Goal: Task Accomplishment & Management: Use online tool/utility

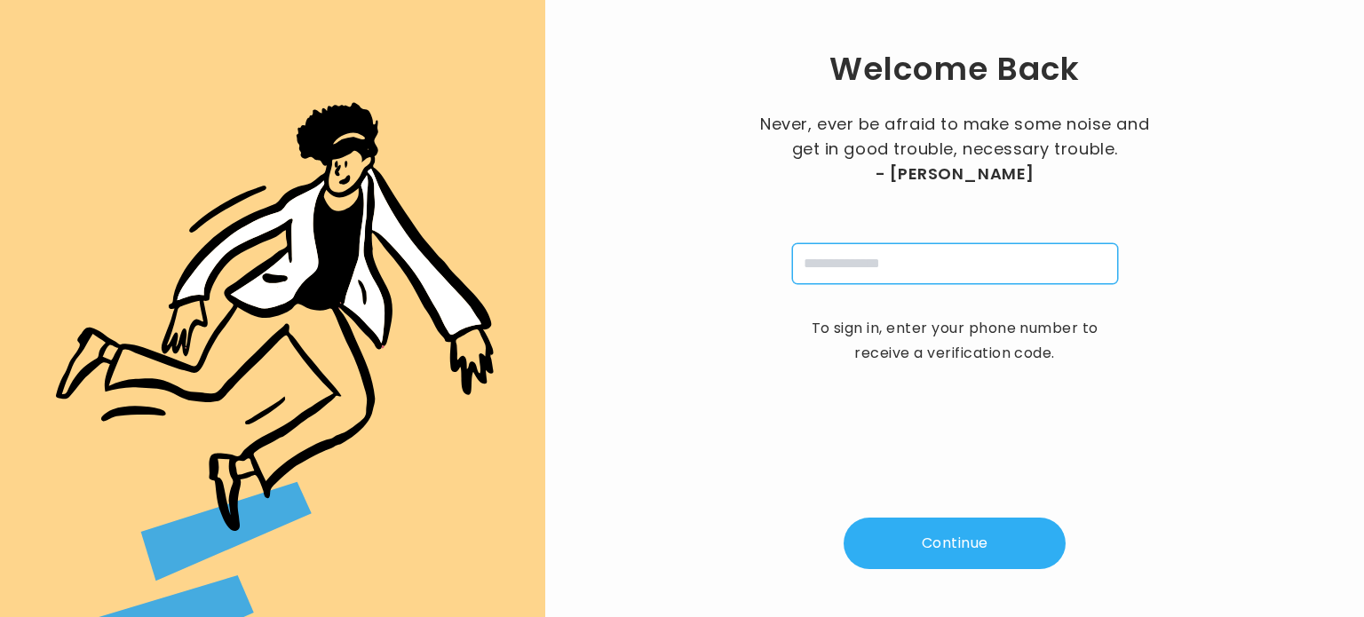
click at [907, 273] on input "tel" at bounding box center [955, 263] width 326 height 41
type input "**********"
click at [918, 542] on button "Continue" at bounding box center [955, 544] width 222 height 52
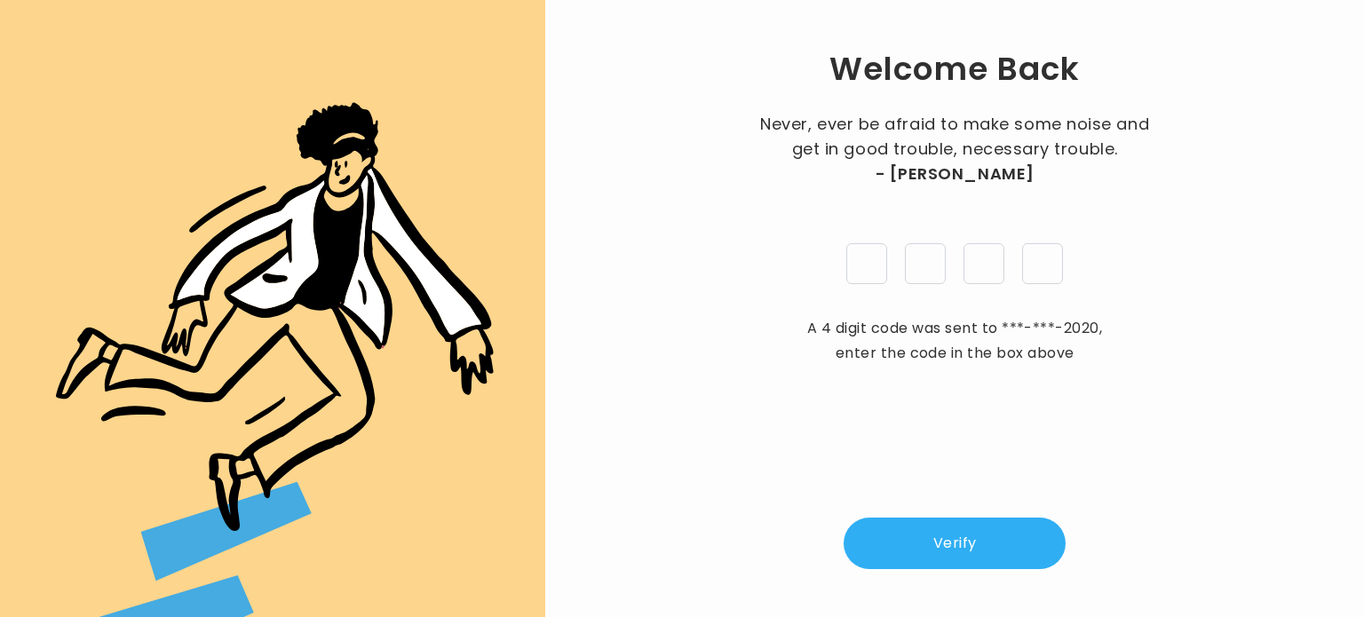
type input "*"
click at [918, 543] on button "Verify" at bounding box center [955, 544] width 222 height 52
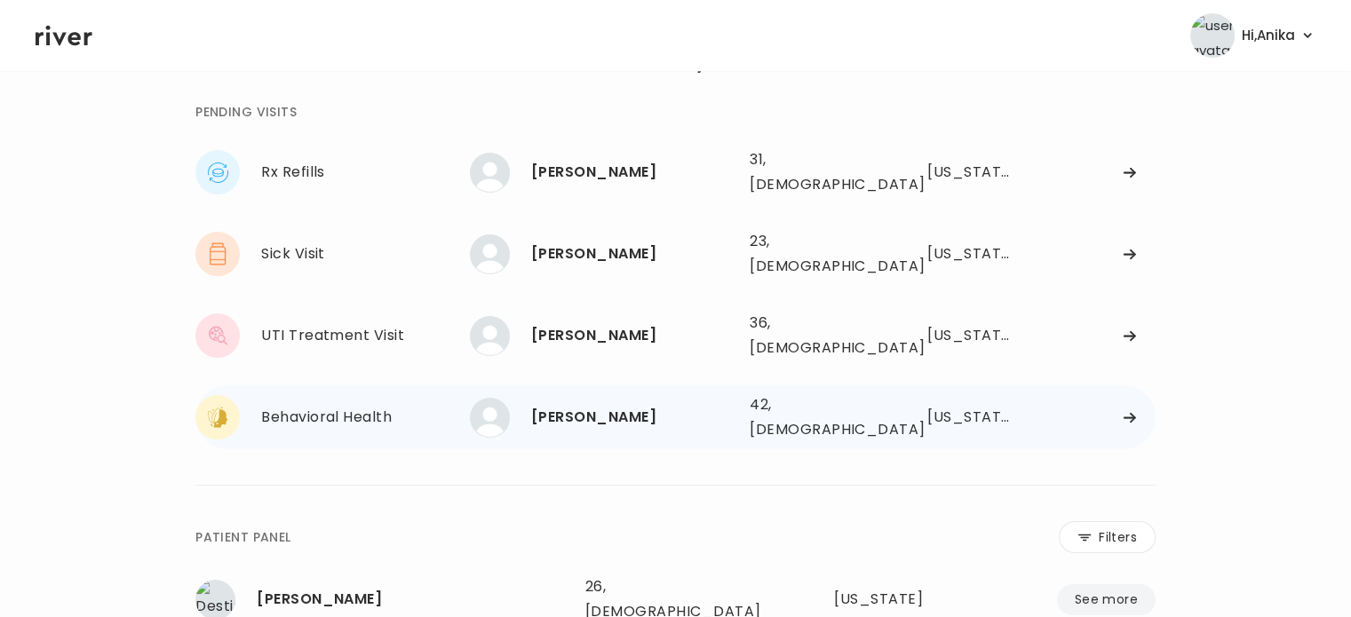
scroll to position [63, 0]
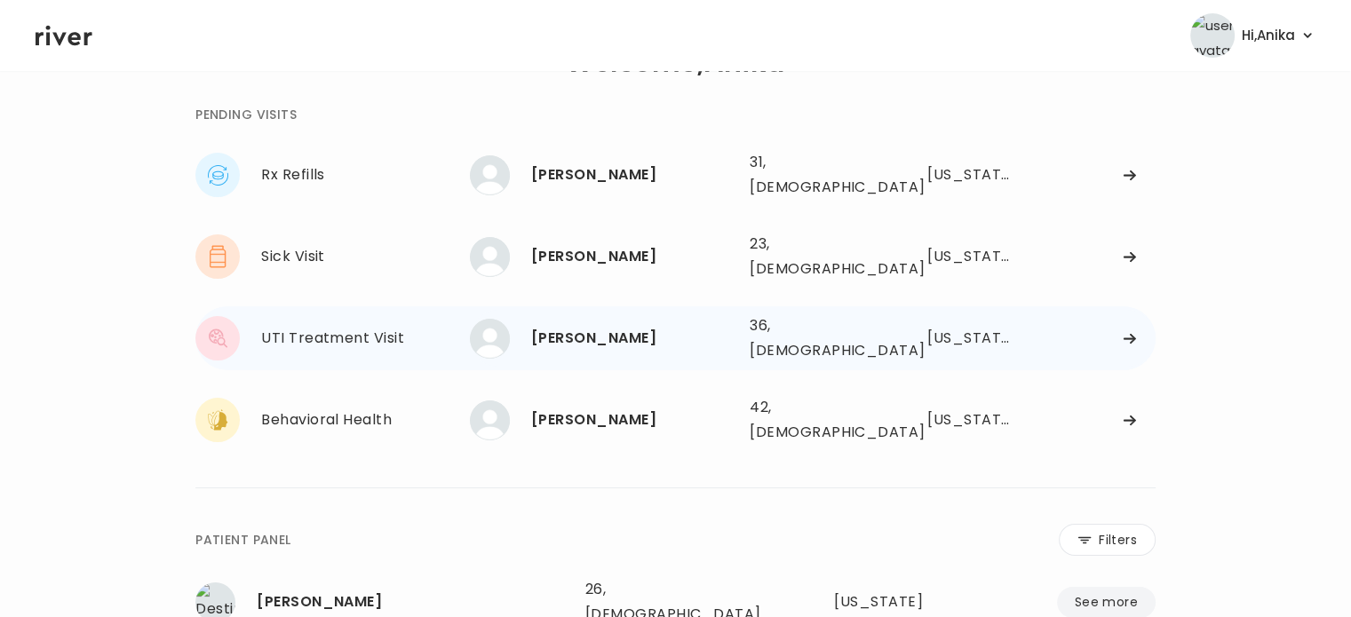
click at [619, 326] on div "Sommer Whittick" at bounding box center [633, 338] width 204 height 25
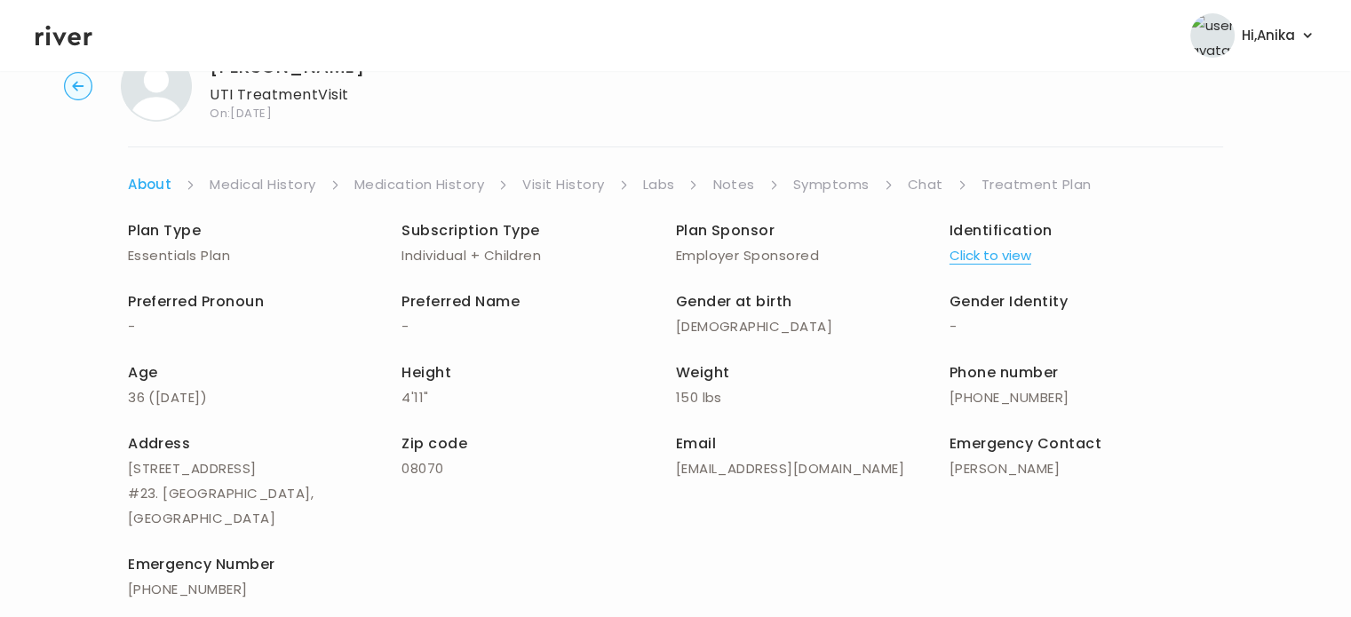
click at [1005, 250] on button "Click to view" at bounding box center [991, 255] width 82 height 25
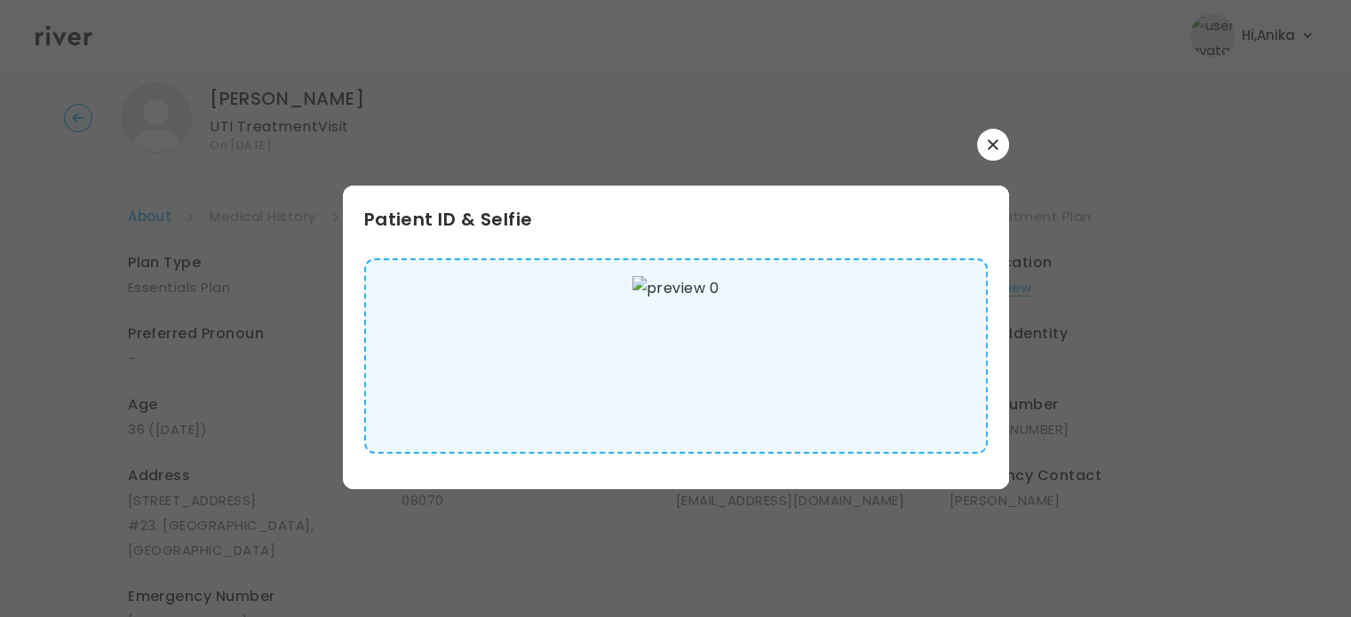
scroll to position [39, 0]
click at [970, 155] on div at bounding box center [676, 145] width 666 height 32
click at [988, 150] on button "button" at bounding box center [993, 145] width 32 height 32
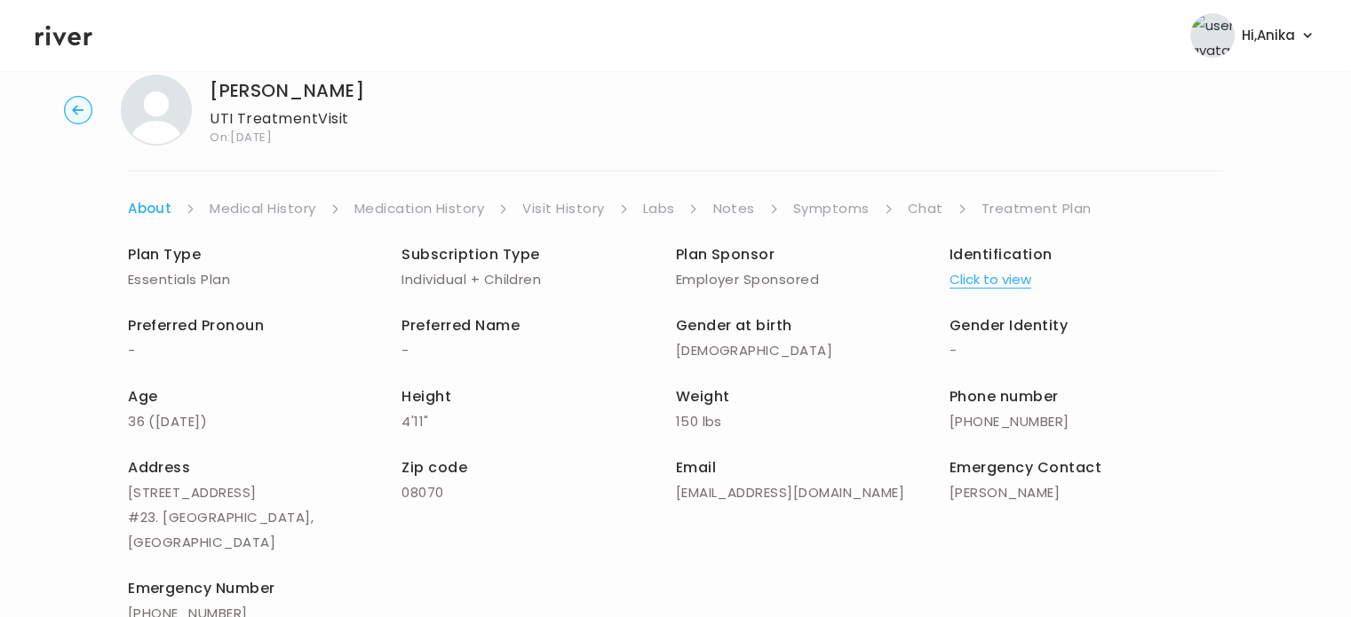
click at [384, 95] on div "Sommer Whittick UTI Treatment Visit On: 21 Sep 2025" at bounding box center [675, 110] width 1294 height 71
drag, startPoint x: 378, startPoint y: 82, endPoint x: 213, endPoint y: 88, distance: 165.3
click at [213, 88] on div "Sommer Whittick UTI Treatment Visit On: 21 Sep 2025" at bounding box center [675, 110] width 1294 height 71
copy h1 "Sommer Whittick"
click at [1020, 282] on button "Click to view" at bounding box center [991, 279] width 82 height 25
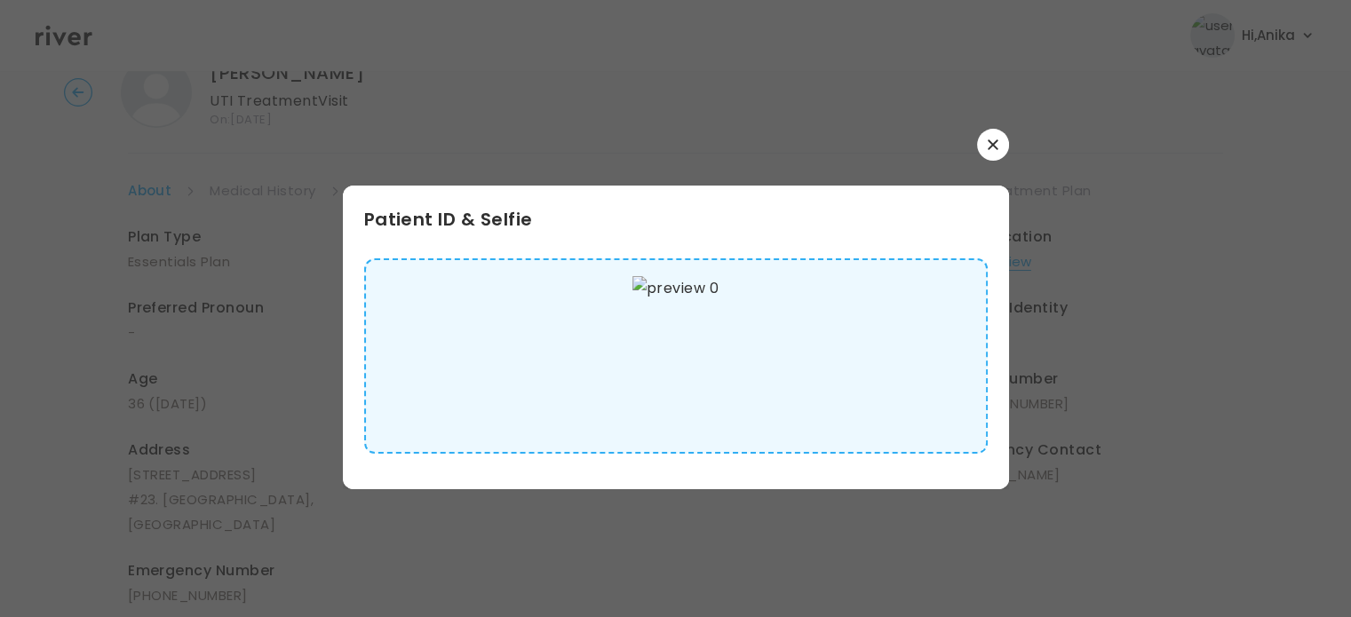
scroll to position [59, 0]
click at [994, 152] on button "button" at bounding box center [993, 145] width 32 height 32
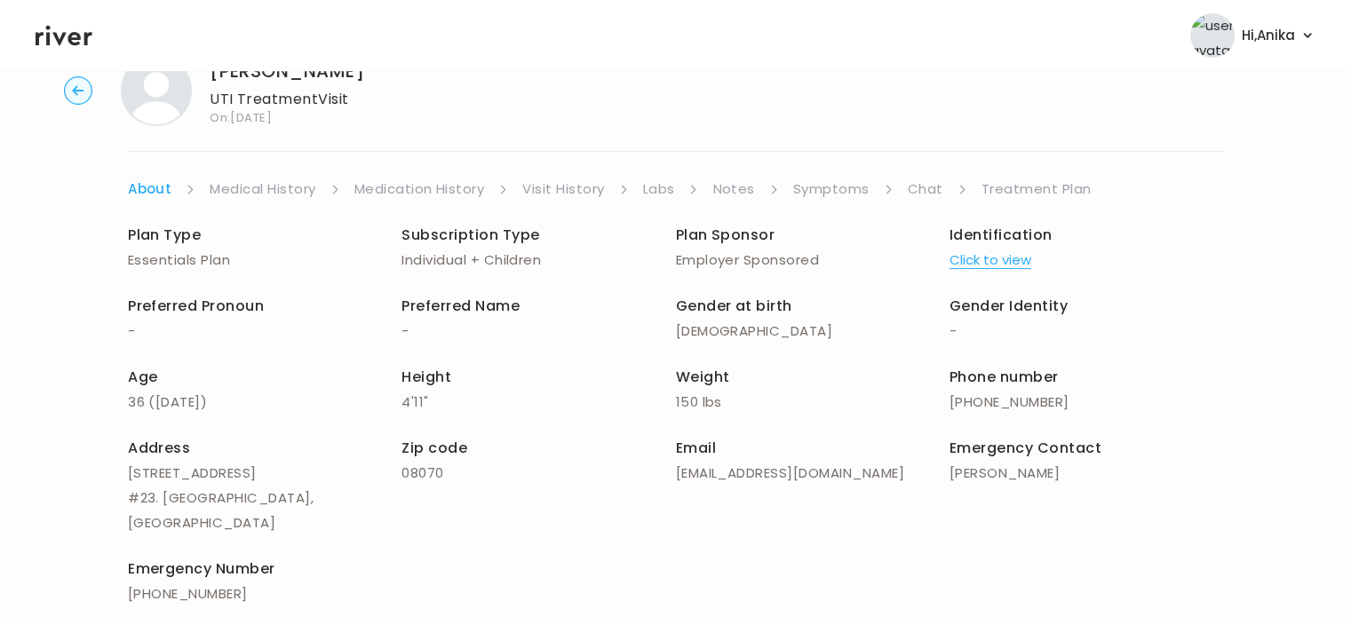
click at [75, 89] on circle "button" at bounding box center [79, 91] width 28 height 28
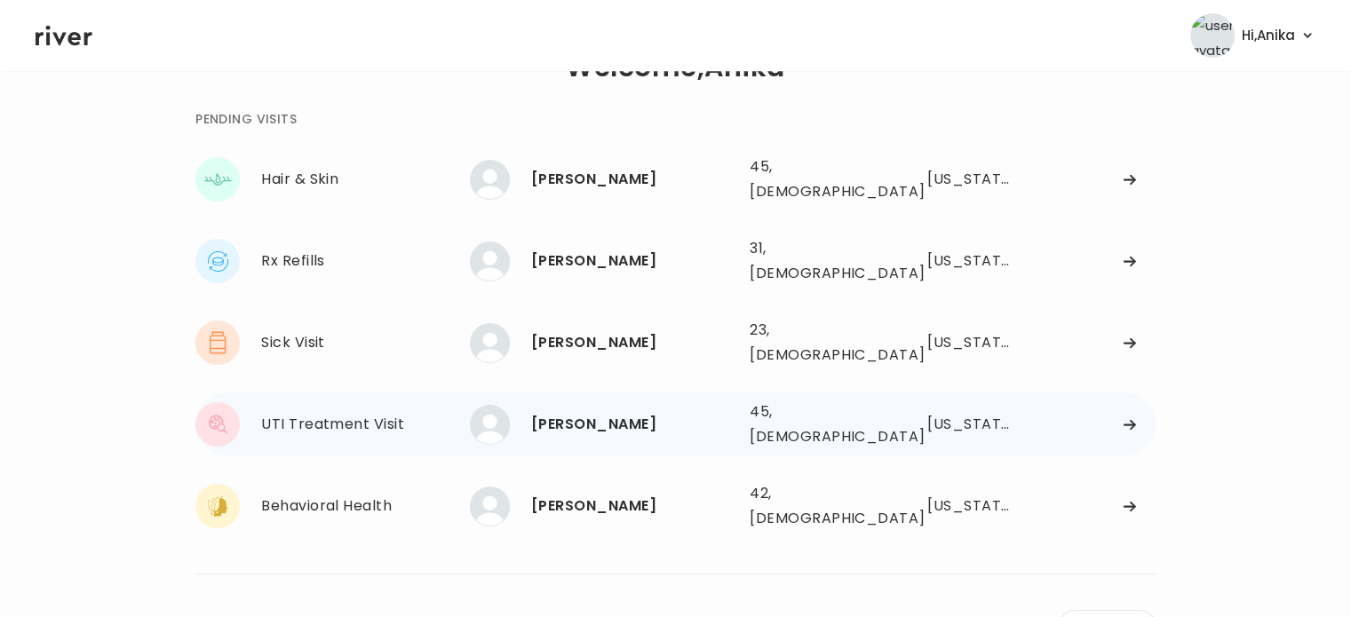
click at [599, 412] on div "Sommer Whittick" at bounding box center [633, 424] width 204 height 25
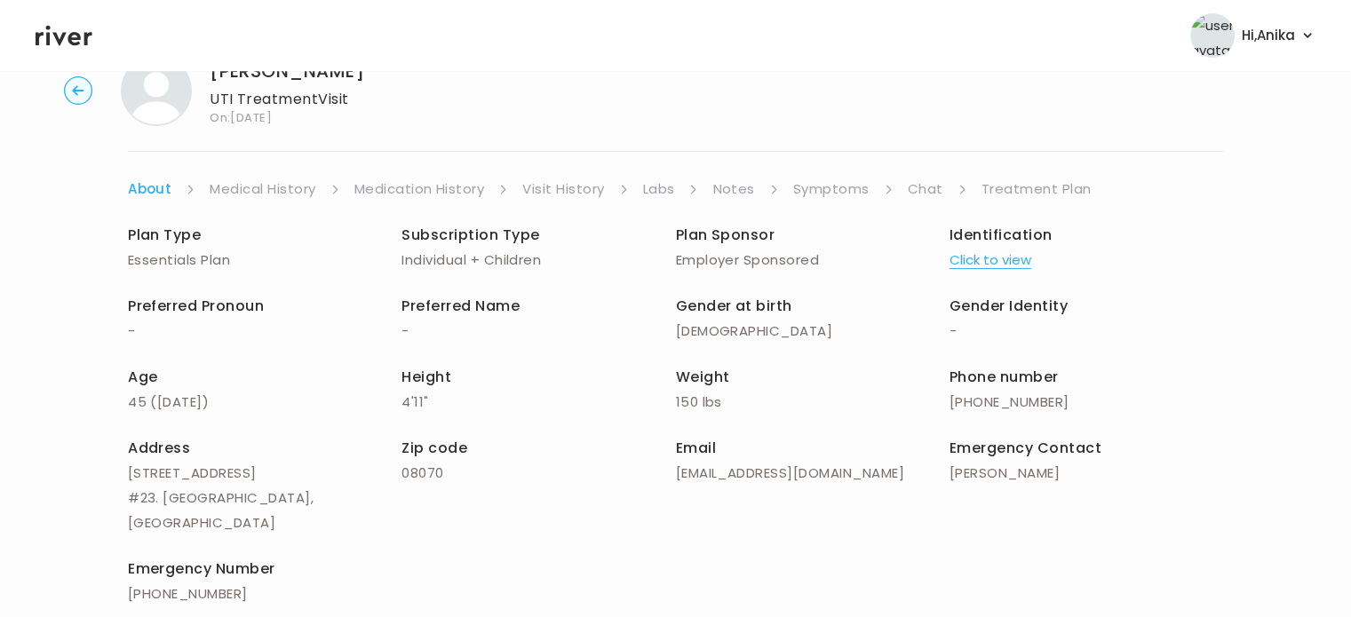
click at [282, 195] on link "Medical History" at bounding box center [263, 189] width 106 height 25
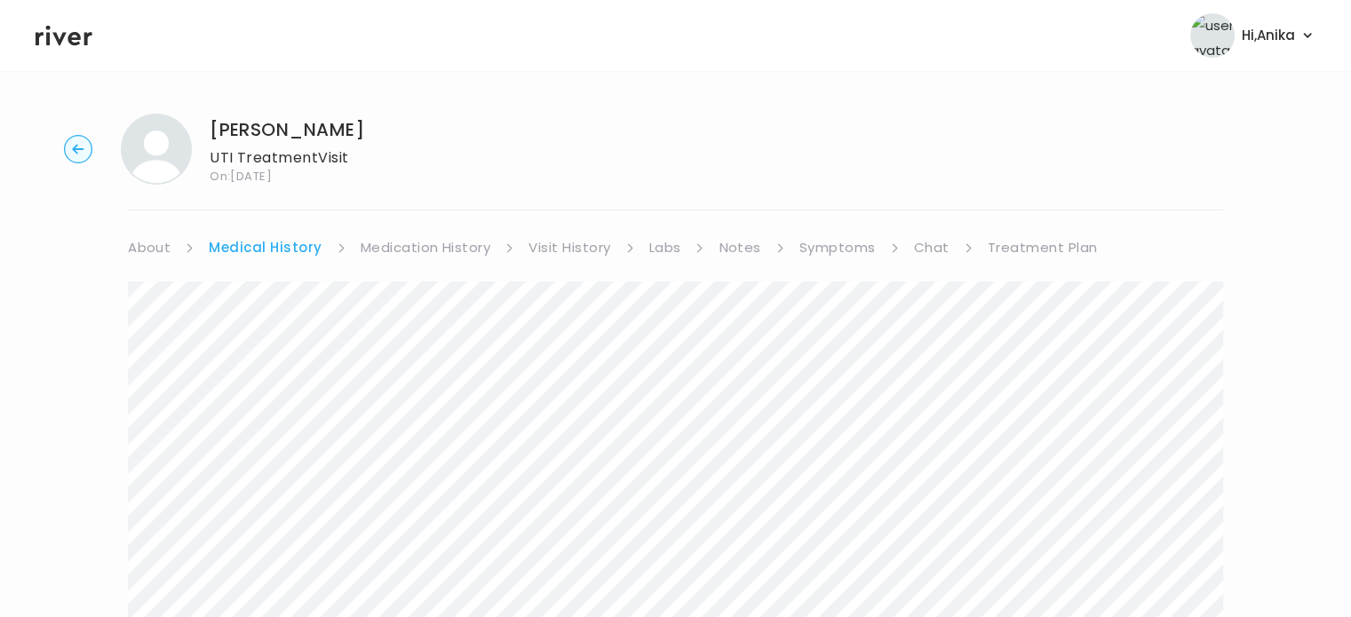
click at [433, 244] on link "Medication History" at bounding box center [426, 247] width 131 height 25
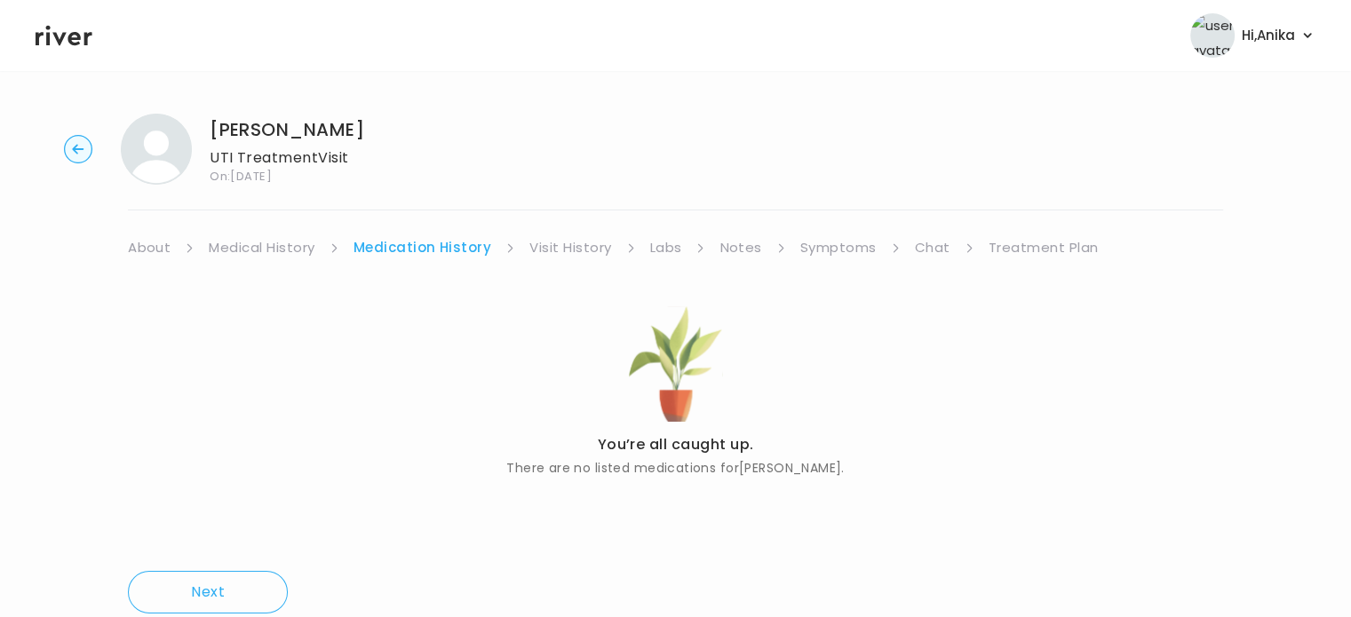
click at [567, 248] on link "Visit History" at bounding box center [570, 247] width 82 height 25
click at [654, 248] on link "Labs" at bounding box center [664, 247] width 32 height 25
click at [735, 244] on link "Notes" at bounding box center [735, 247] width 42 height 25
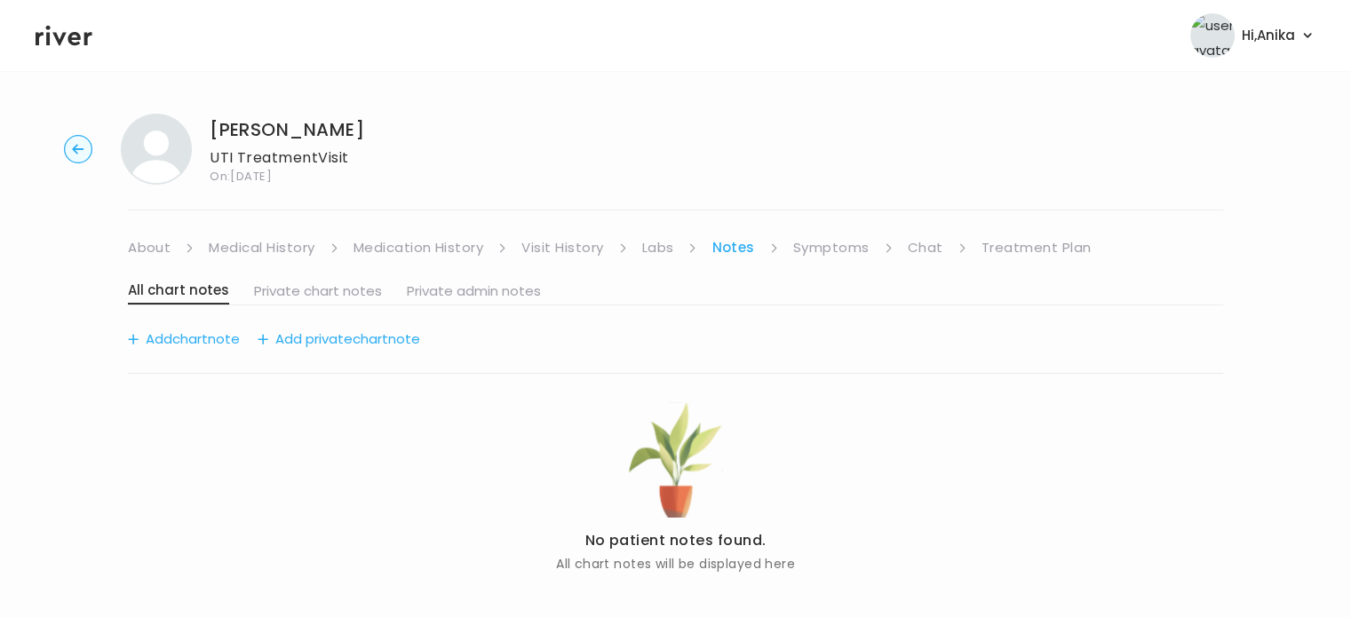
click at [819, 251] on link "Symptoms" at bounding box center [831, 247] width 76 height 25
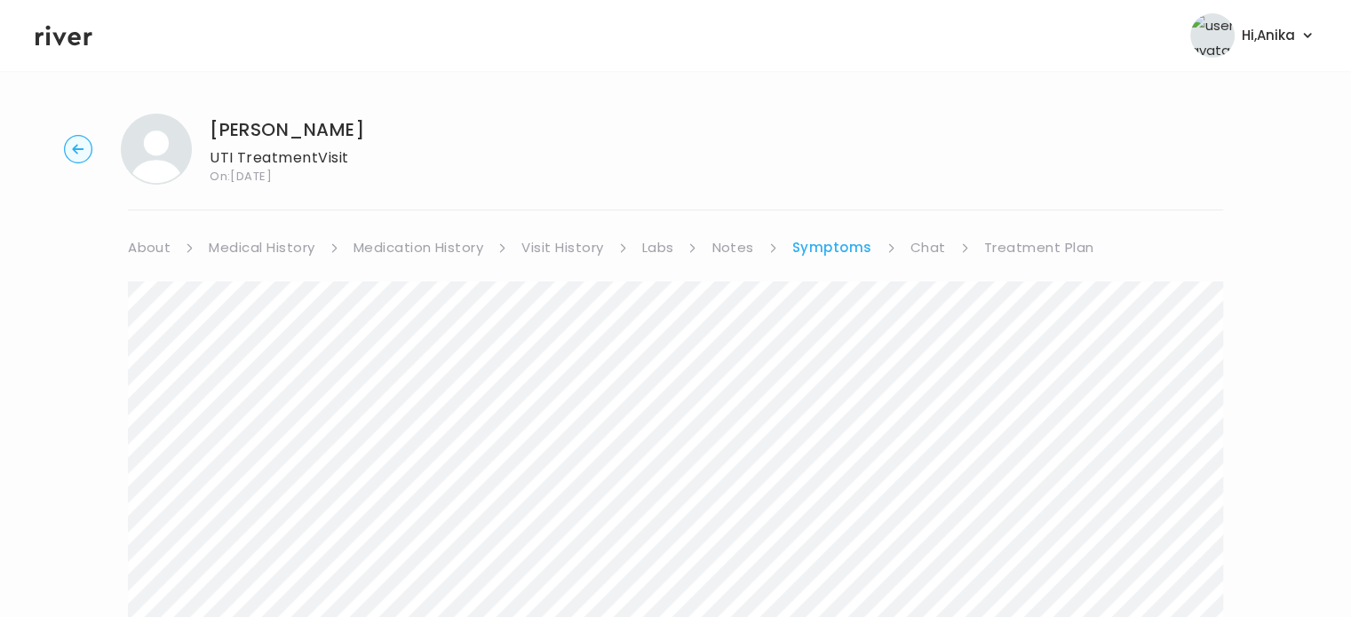
click at [1027, 239] on link "Treatment Plan" at bounding box center [1039, 247] width 110 height 25
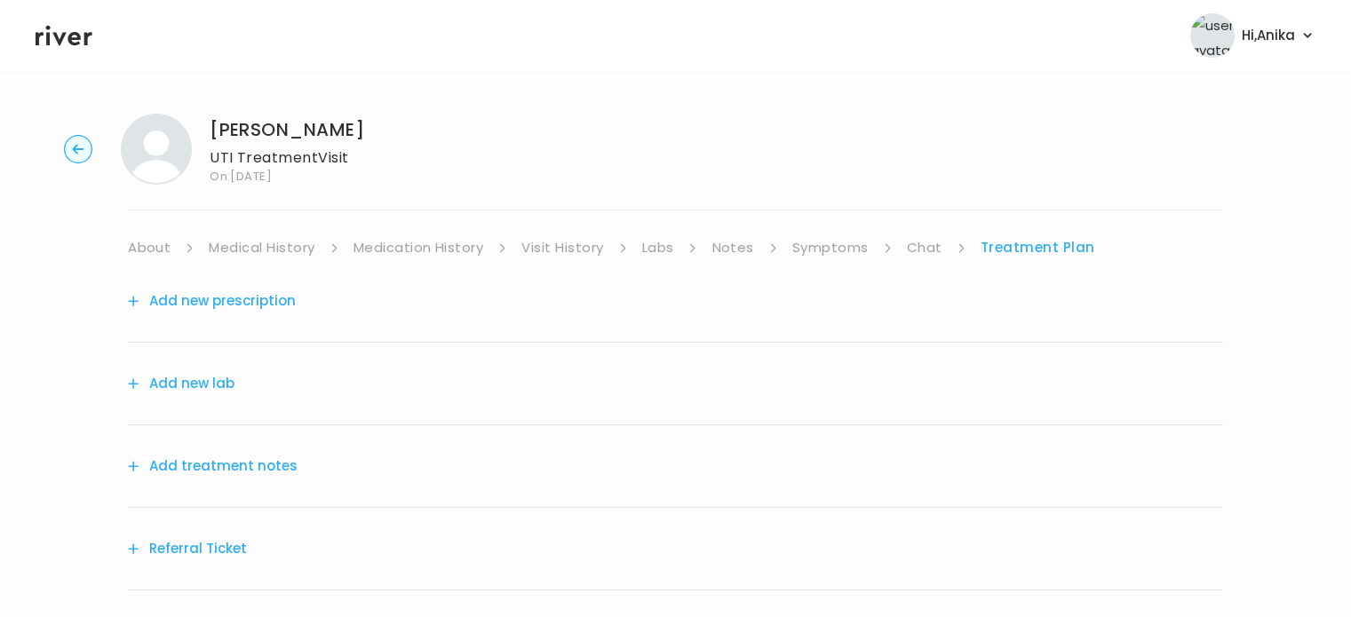
click at [243, 464] on button "Add treatment notes" at bounding box center [213, 466] width 170 height 25
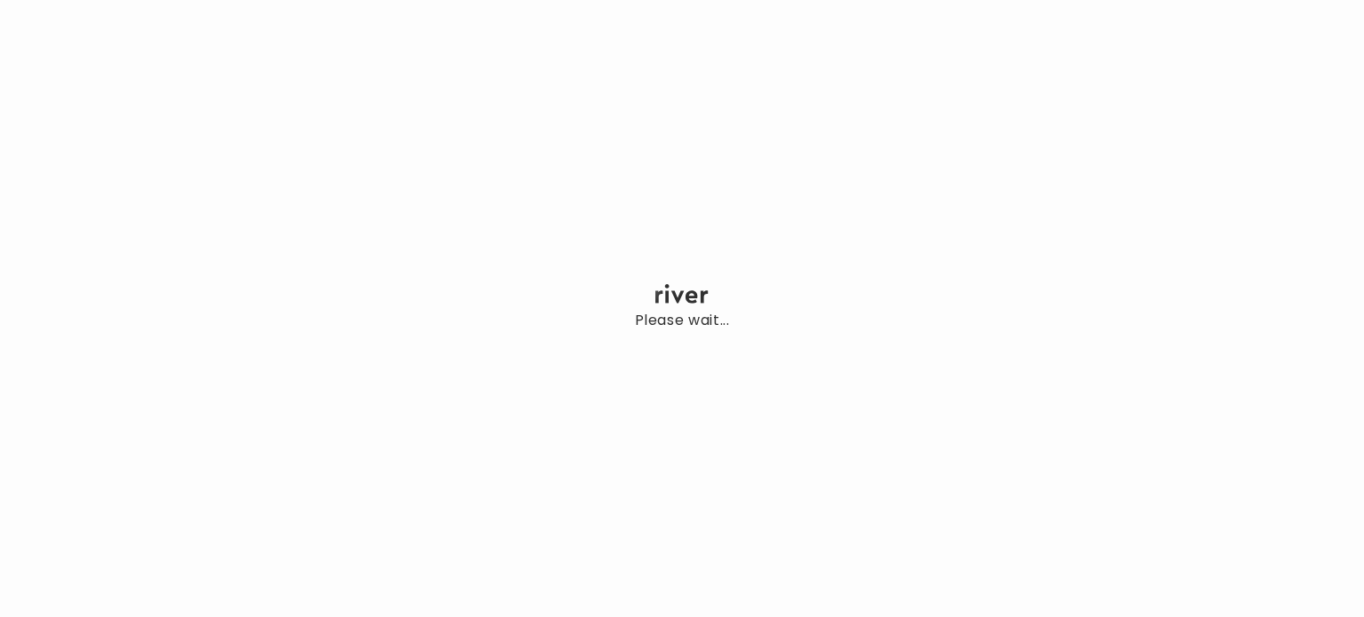
click at [387, 294] on div "Please wait..." at bounding box center [682, 308] width 1364 height 617
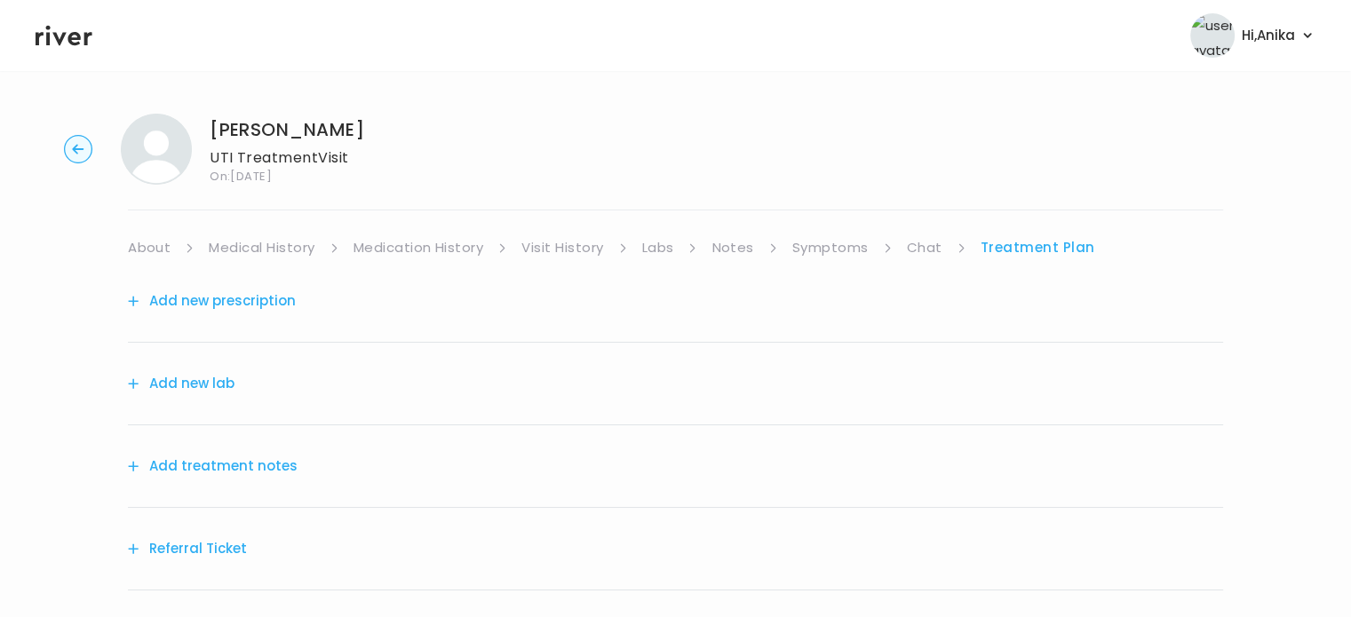
click at [265, 464] on button "Add treatment notes" at bounding box center [213, 466] width 170 height 25
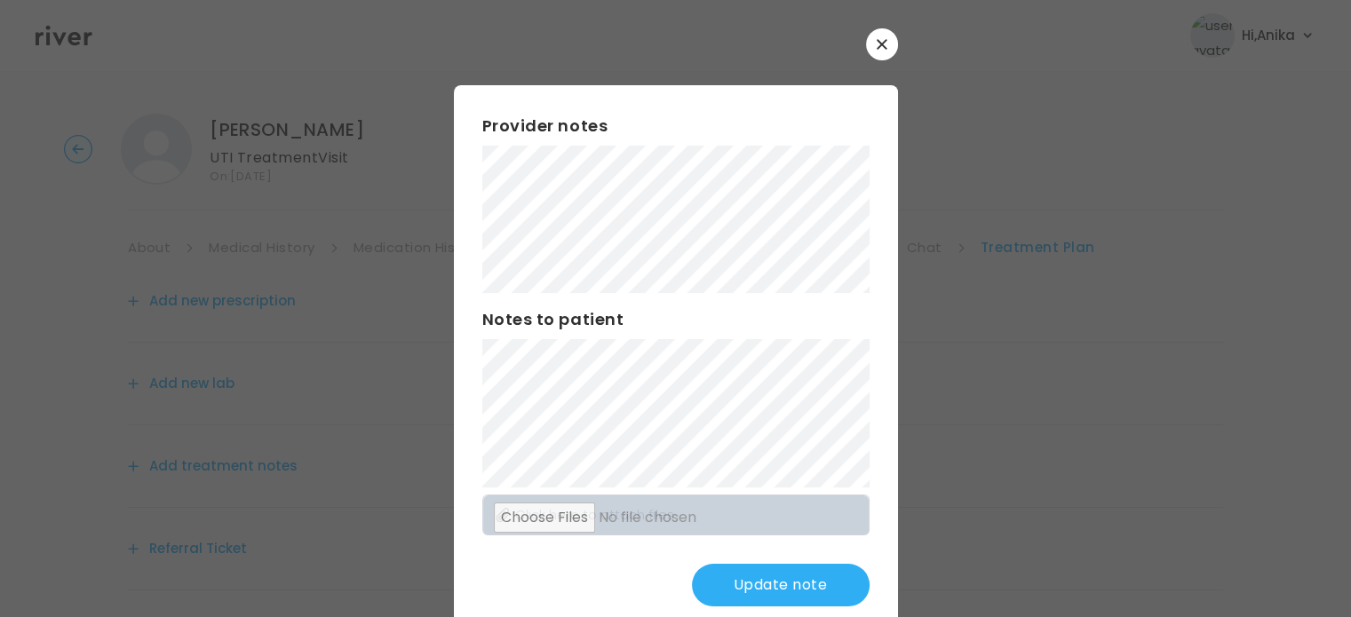
click at [743, 588] on button "Update note" at bounding box center [781, 585] width 178 height 43
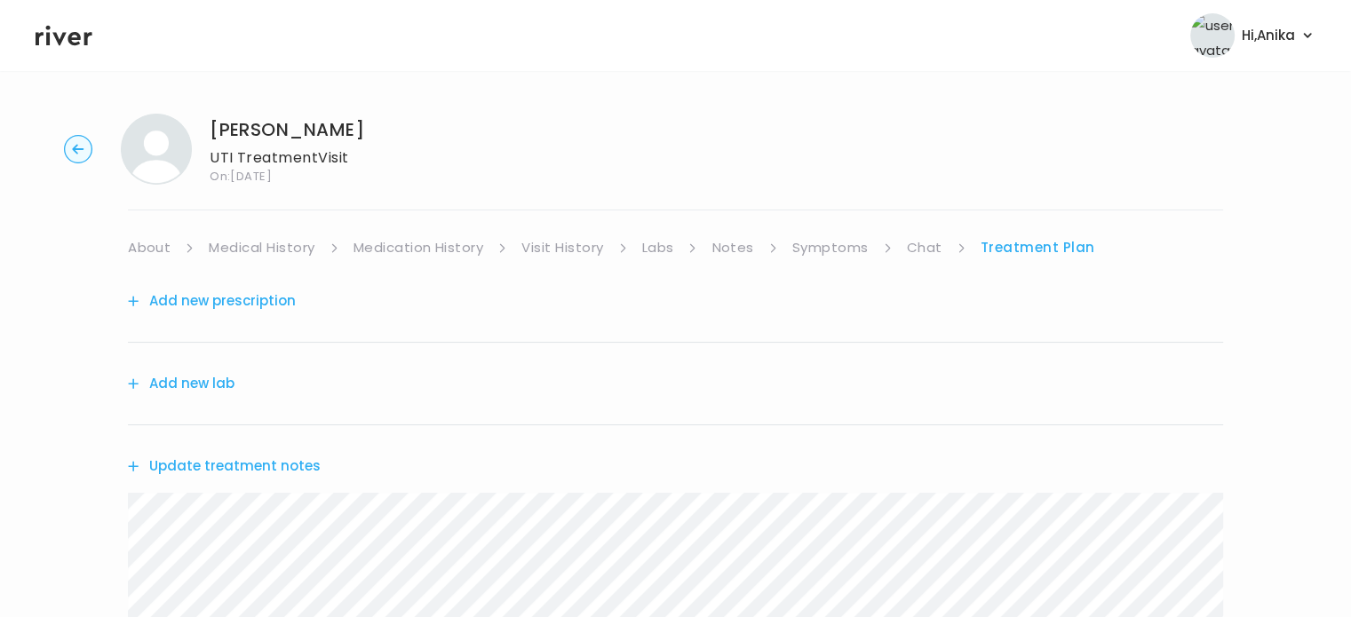
click at [240, 297] on button "Add new prescription" at bounding box center [212, 301] width 168 height 25
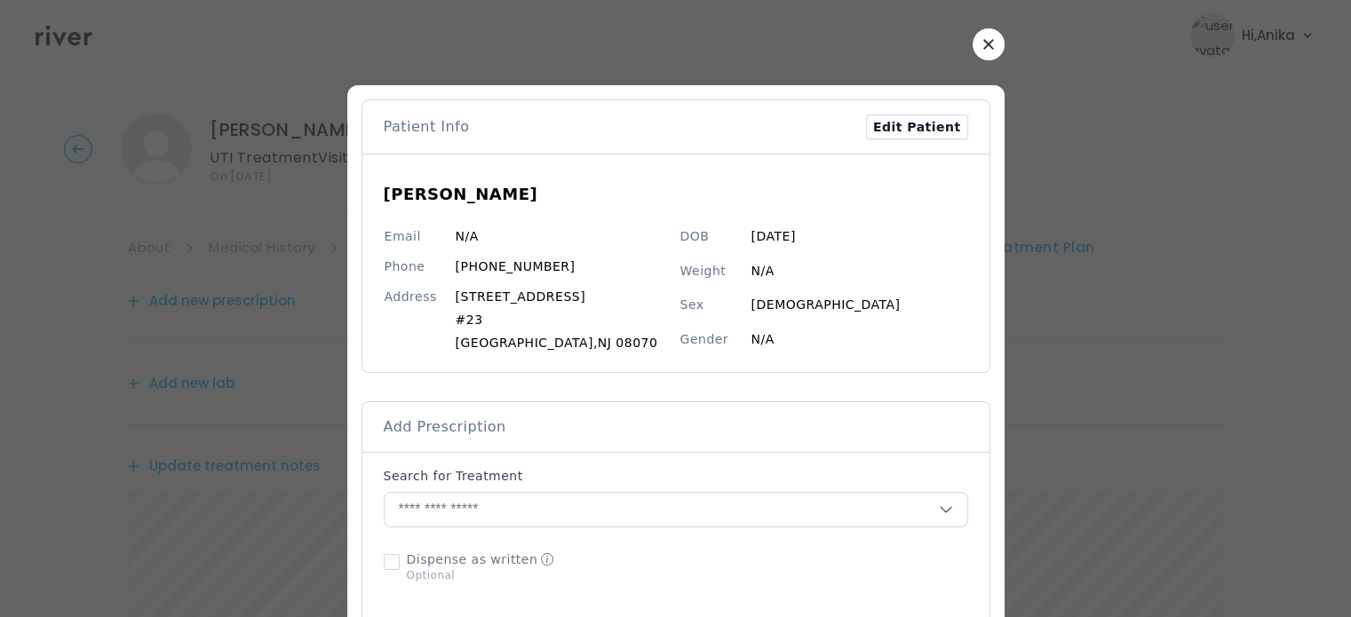
click at [984, 42] on icon "button" at bounding box center [988, 44] width 11 height 11
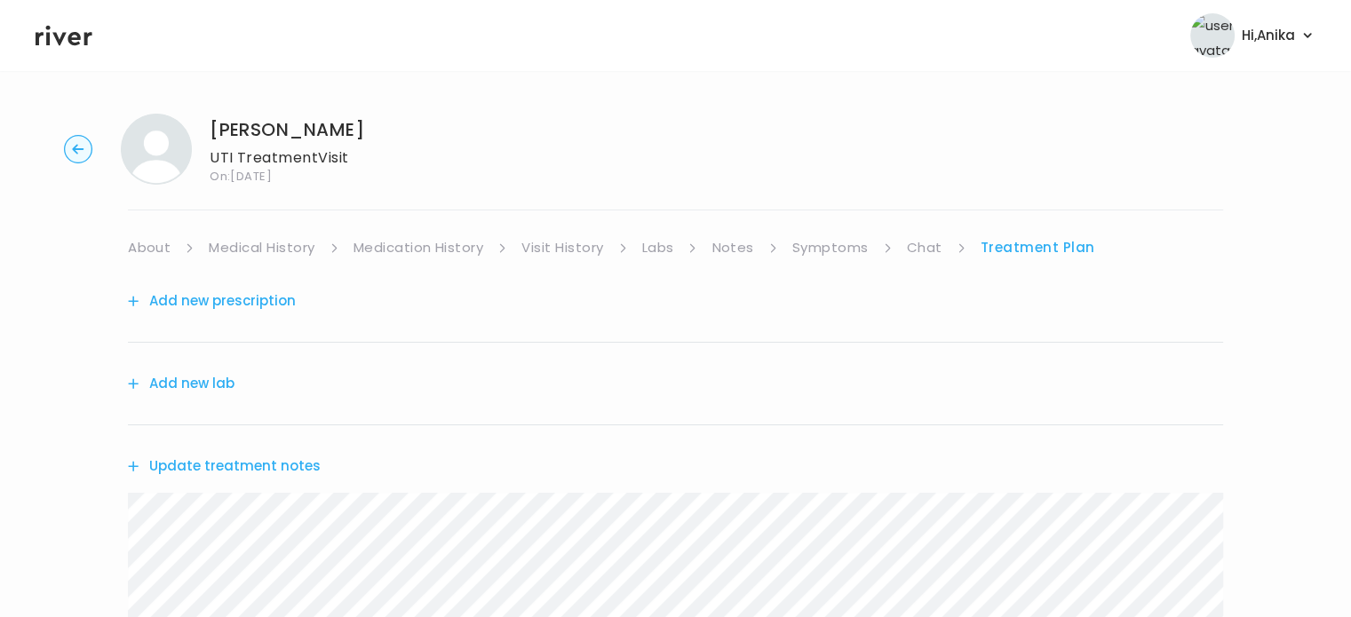
click at [265, 246] on link "Medical History" at bounding box center [262, 247] width 106 height 25
click at [1020, 235] on link "Treatment Plan" at bounding box center [1043, 247] width 110 height 25
click at [234, 300] on button "Add new prescription" at bounding box center [212, 301] width 168 height 25
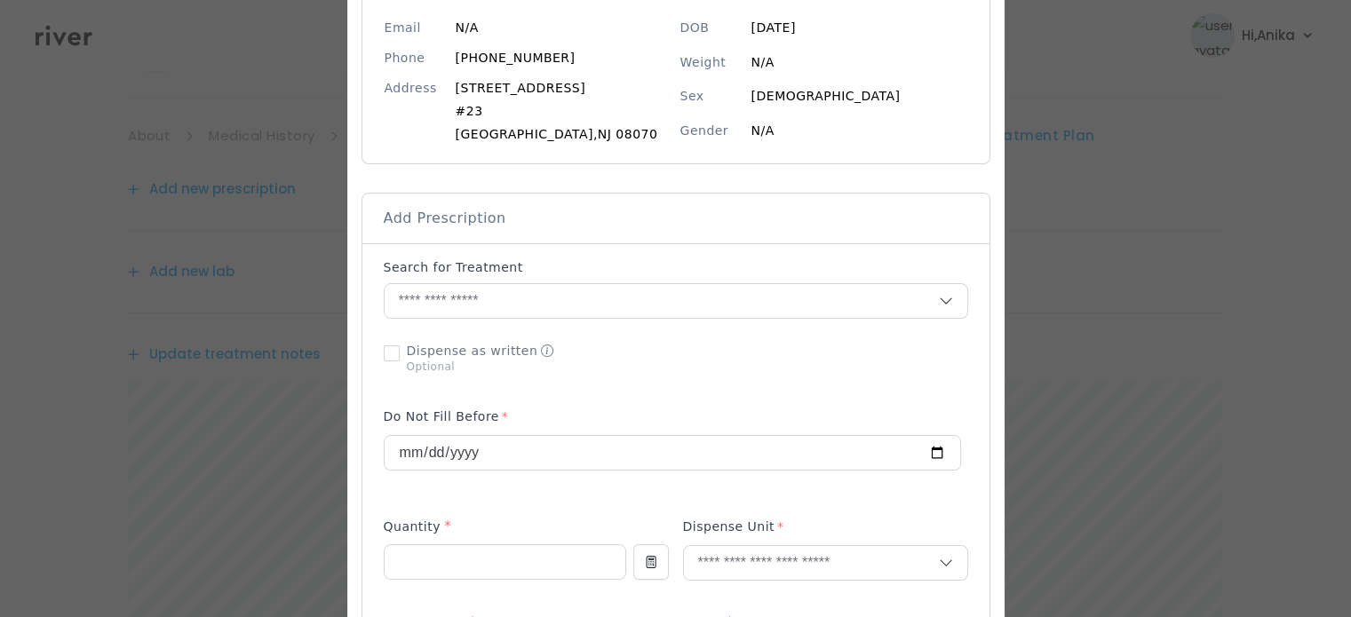
scroll to position [211, 0]
click at [523, 286] on input "text" at bounding box center [662, 299] width 554 height 34
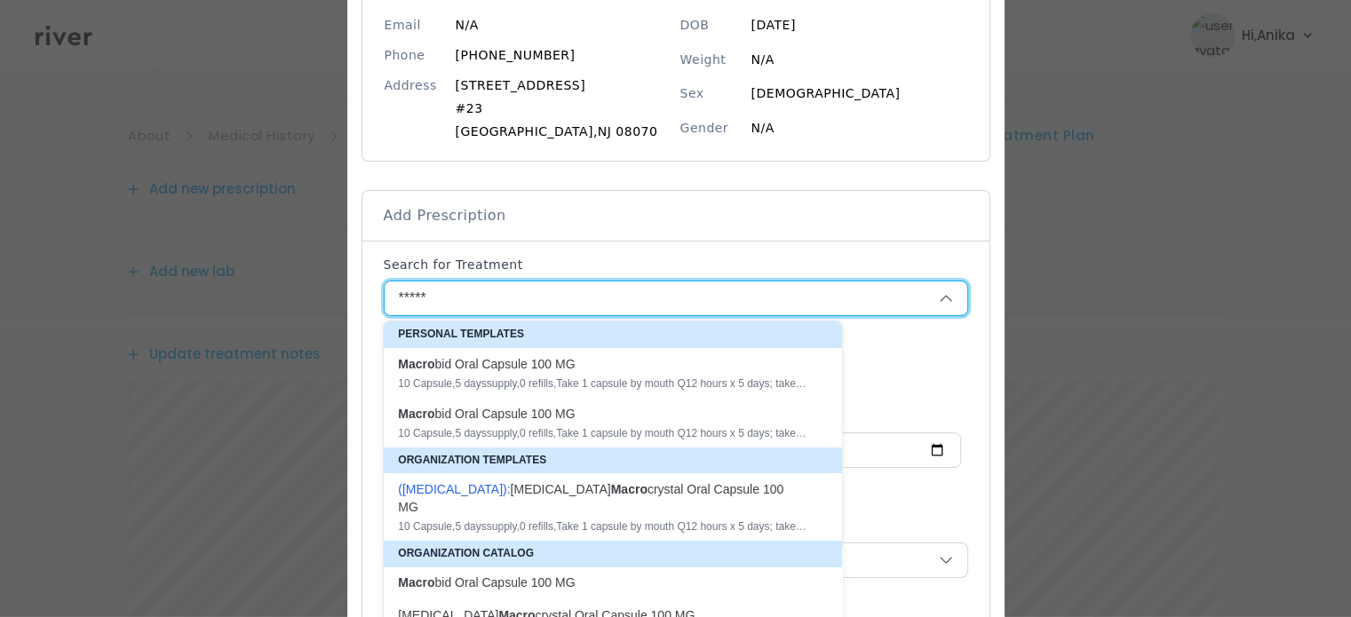
click at [544, 369] on div "Macro bid Oral Capsule 100 MG" at bounding box center [602, 364] width 409 height 18
type input "**********"
type input "**"
type input "*"
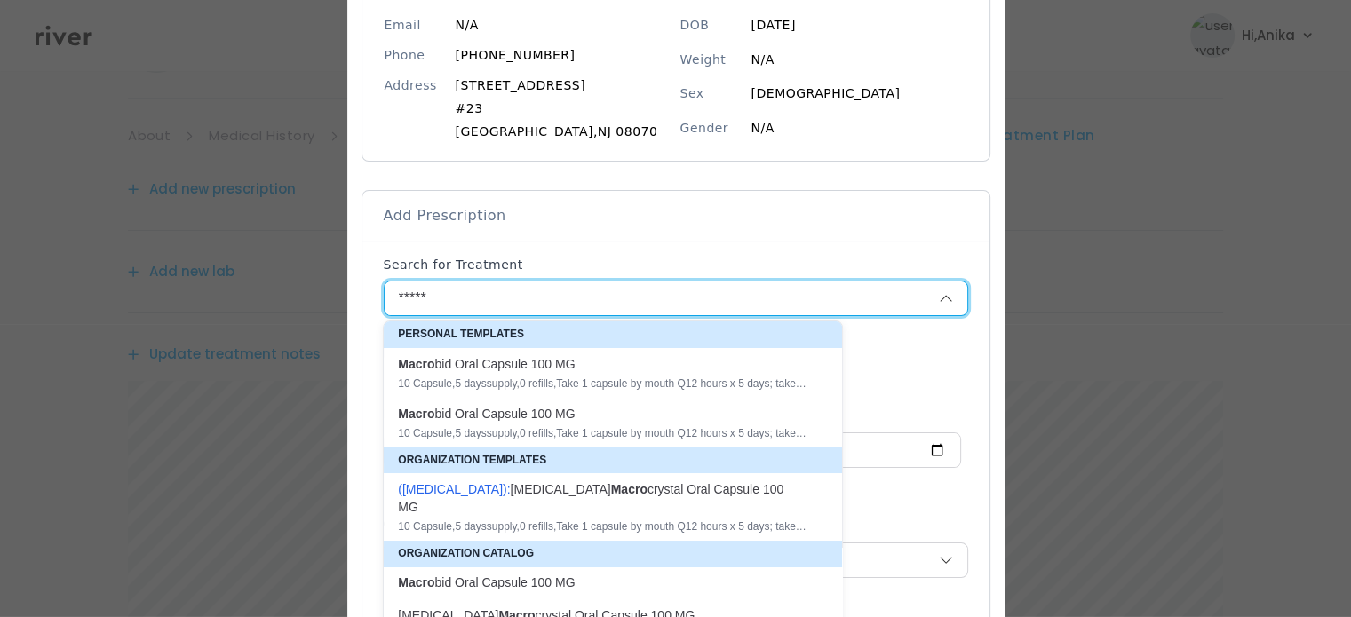
type textarea "**********"
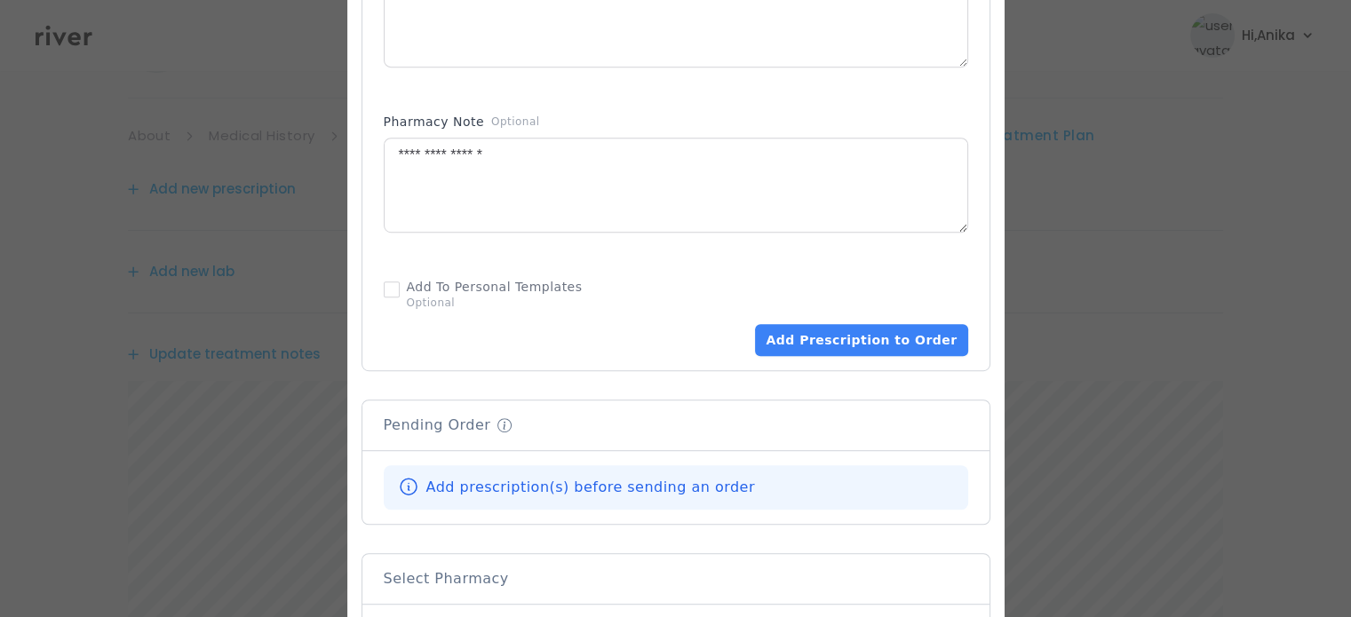
scroll to position [995, 0]
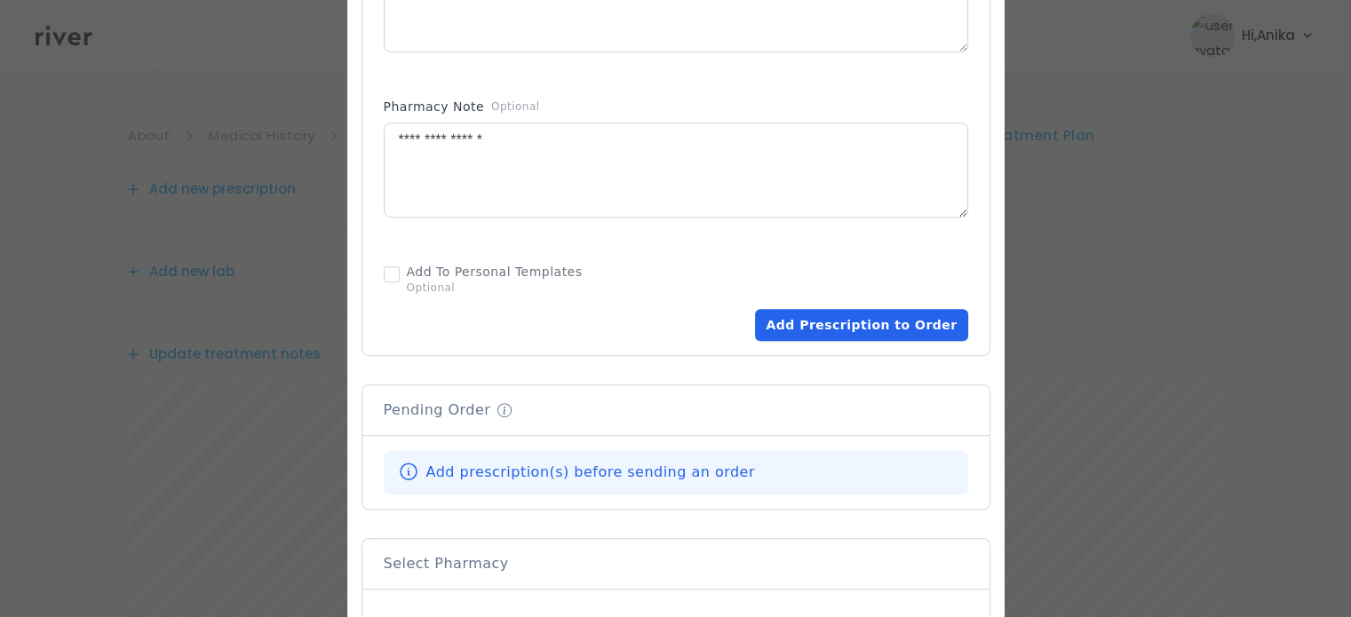
click at [863, 325] on button "Add Prescription to Order" at bounding box center [861, 325] width 212 height 32
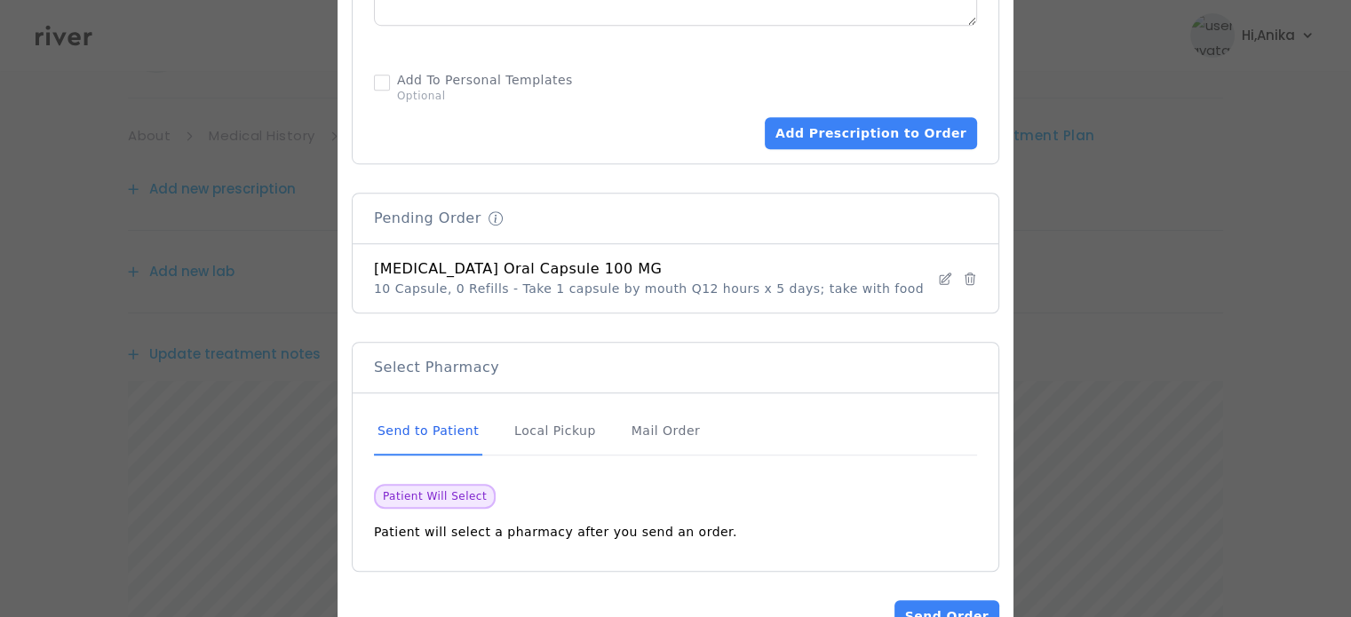
scroll to position [1241, 0]
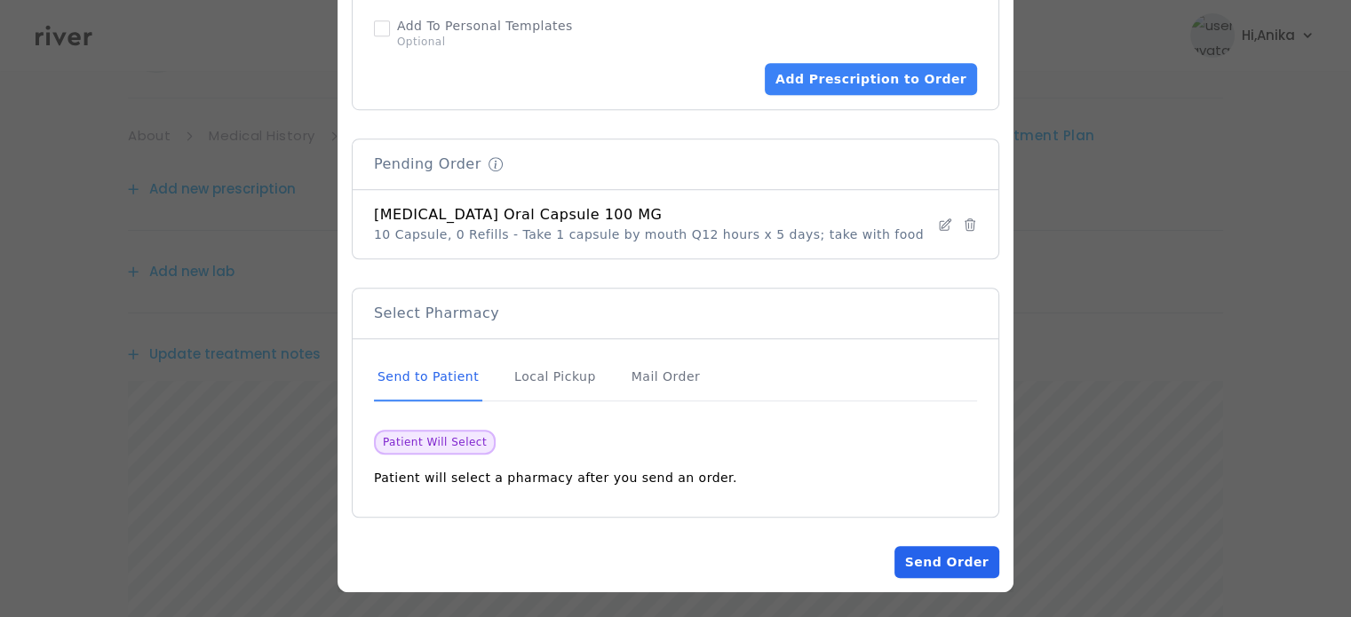
click at [924, 550] on button "Send Order" at bounding box center [946, 562] width 105 height 32
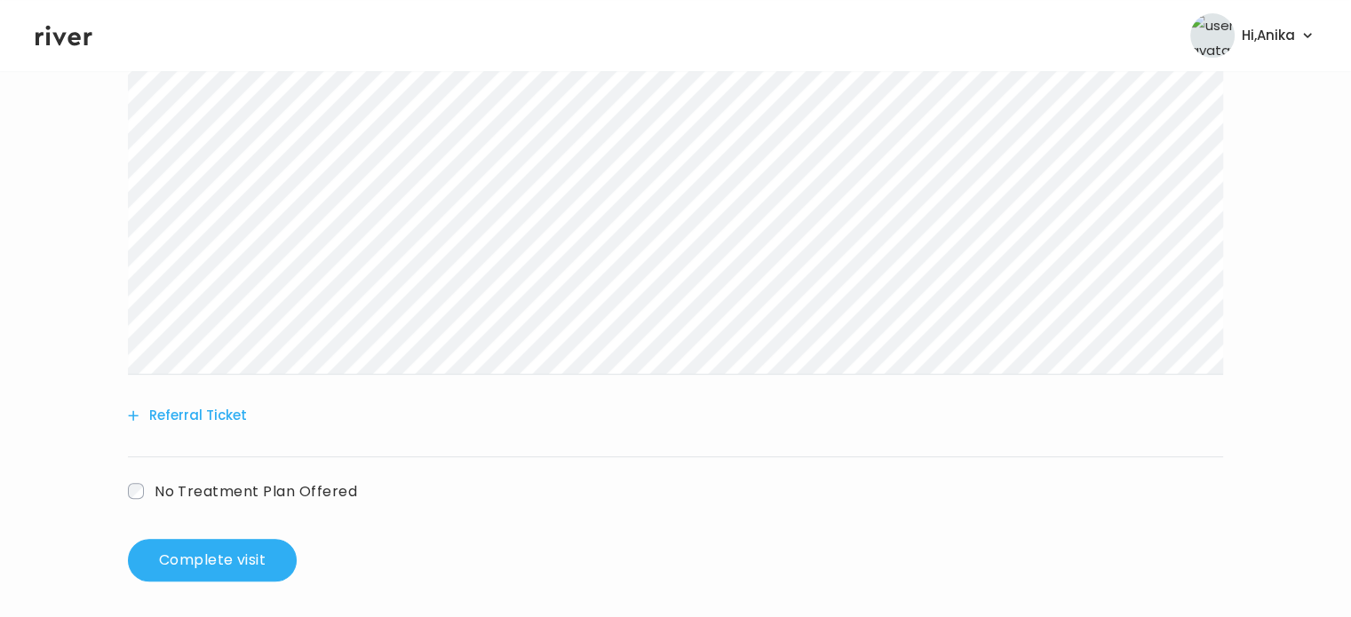
scroll to position [636, 0]
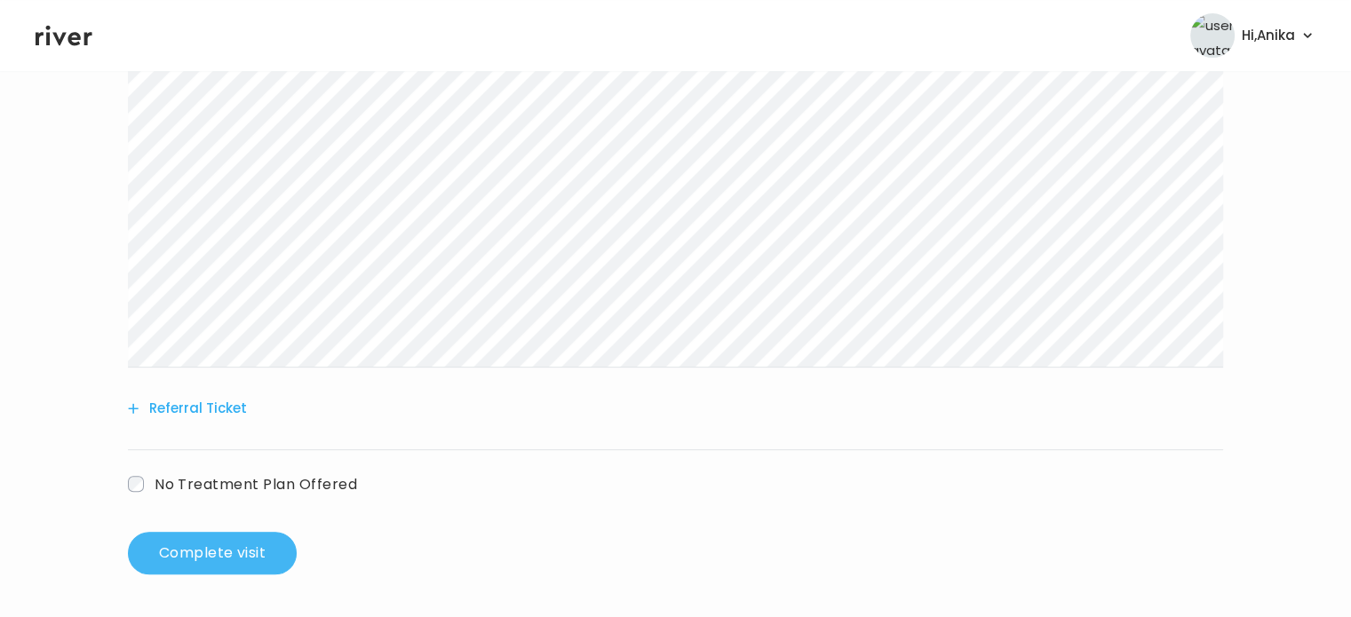
click at [183, 564] on button "Complete visit" at bounding box center [212, 553] width 169 height 43
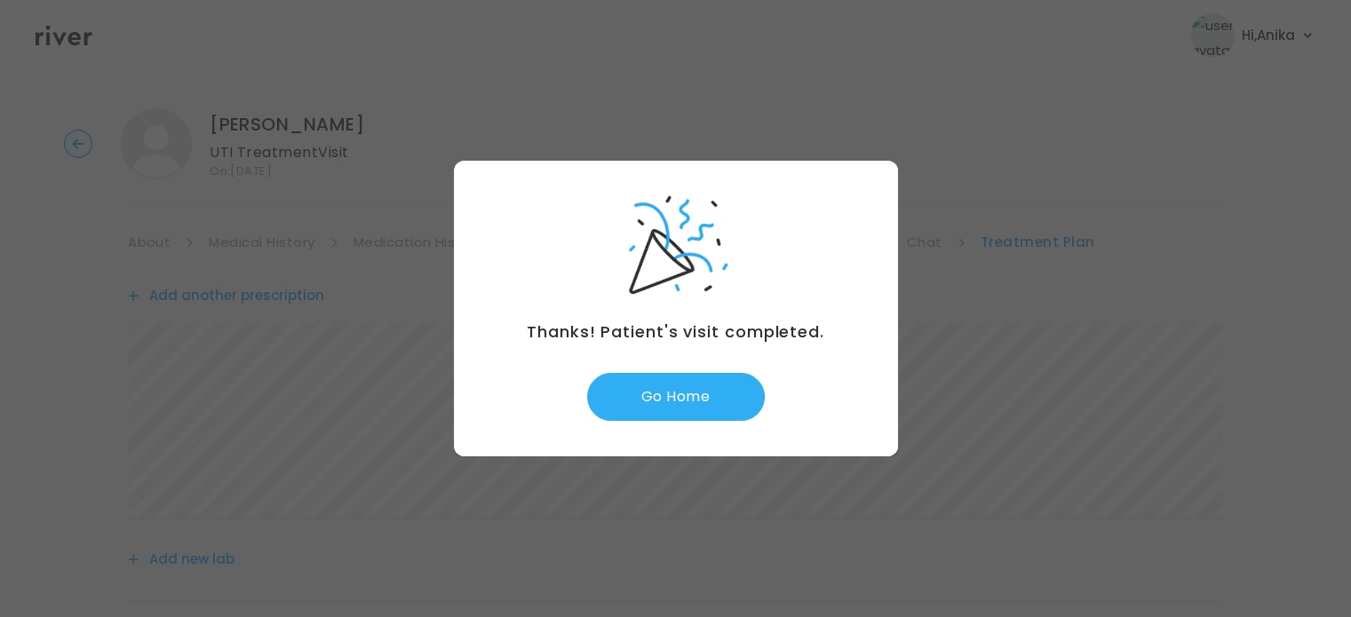
scroll to position [0, 0]
click at [645, 388] on button "Go Home" at bounding box center [676, 397] width 178 height 48
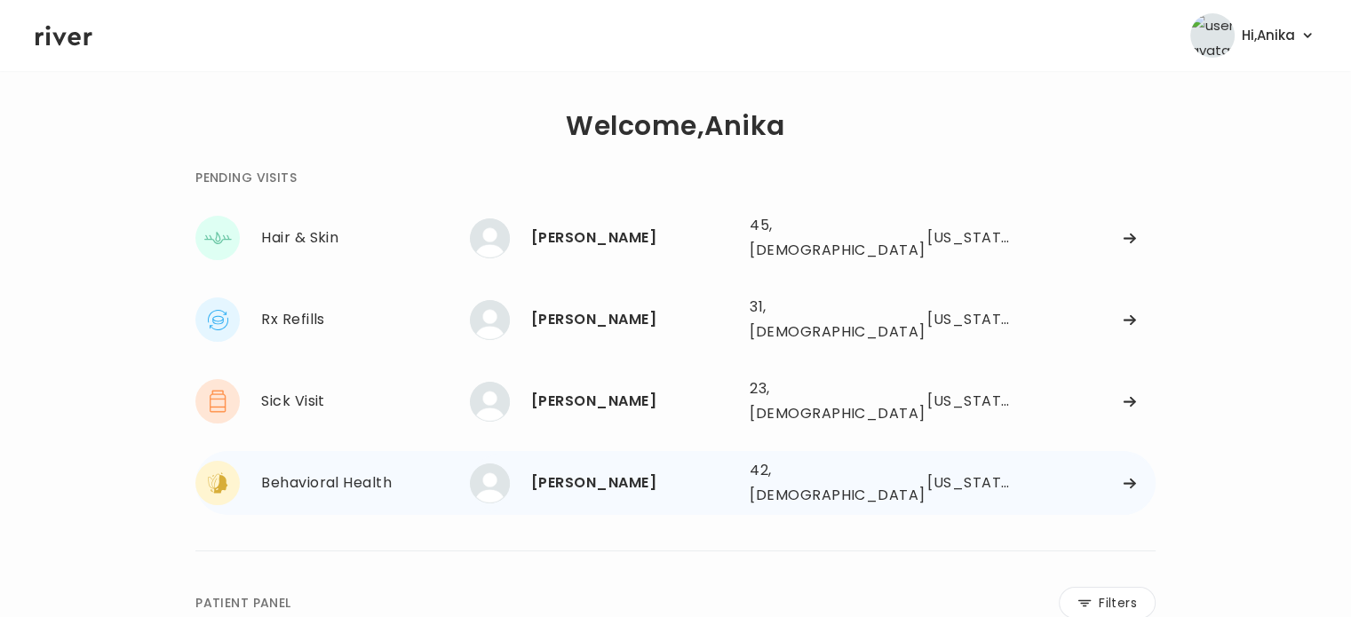
click at [603, 471] on div "[PERSON_NAME]" at bounding box center [633, 483] width 204 height 25
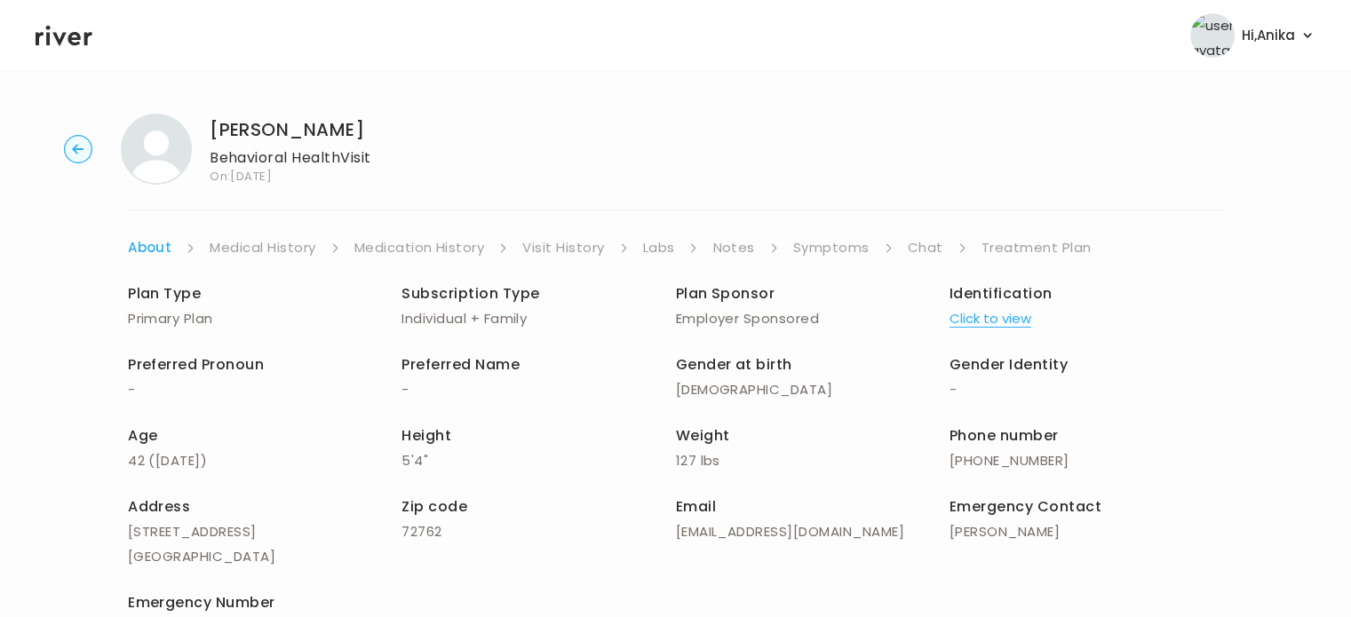
click at [978, 322] on button "Click to view" at bounding box center [991, 318] width 82 height 25
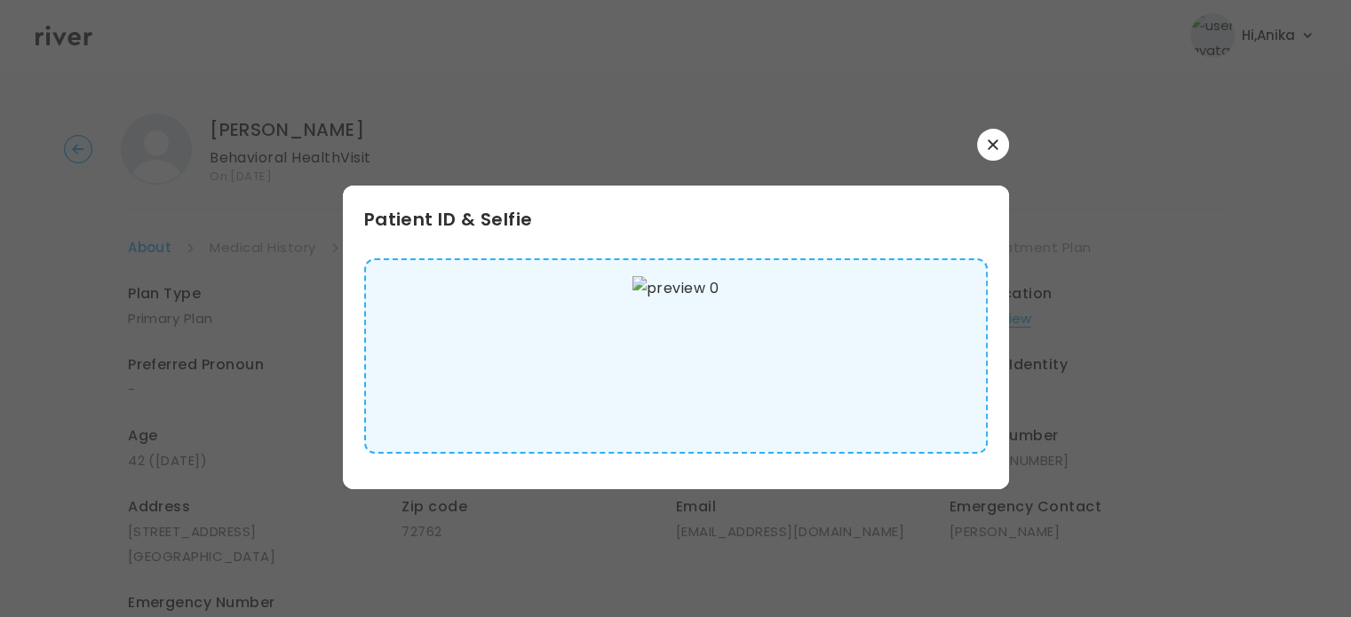
click at [1001, 141] on button "button" at bounding box center [993, 145] width 32 height 32
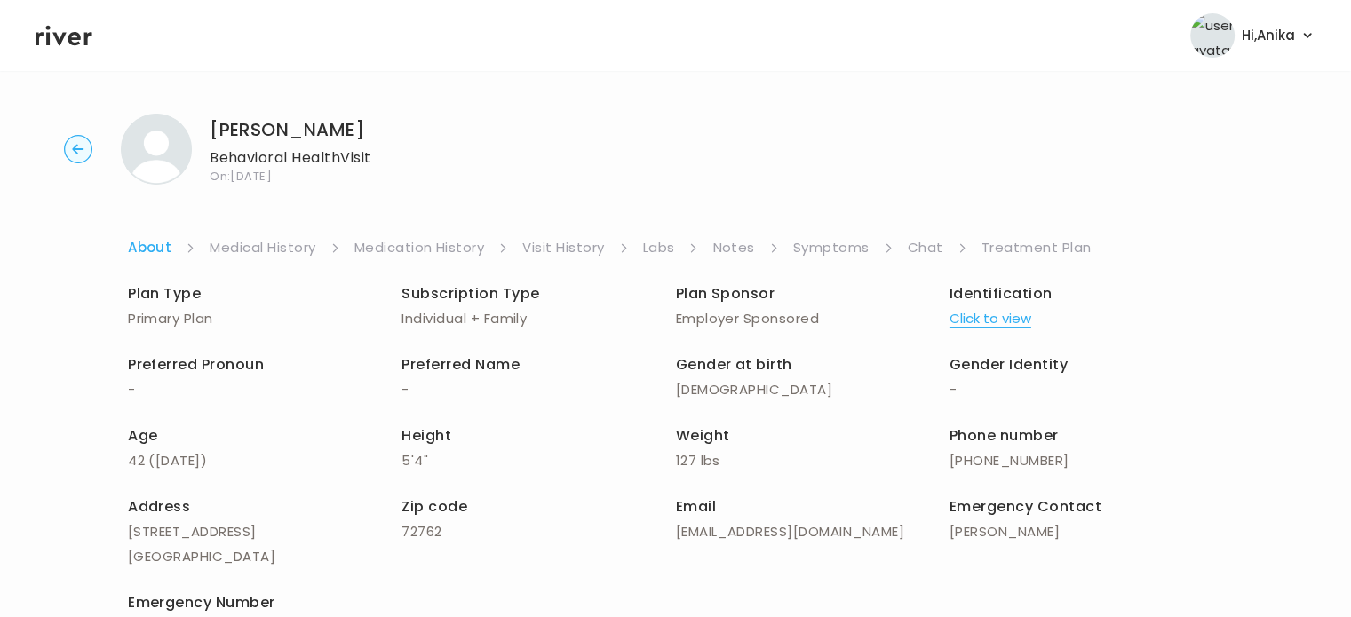
click at [250, 242] on link "Medical History" at bounding box center [263, 247] width 106 height 25
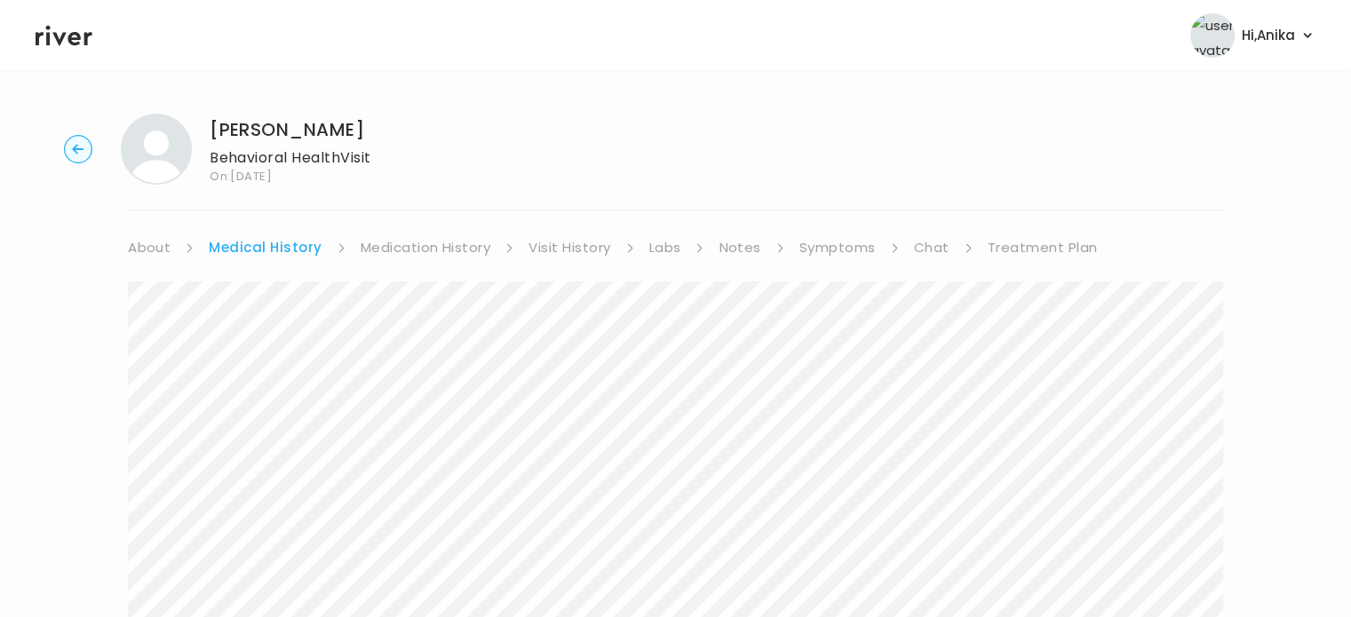
click at [429, 230] on div "[PERSON_NAME] Behavioral Health Visit On: [DATE] About Medical History Medicati…" at bounding box center [675, 609] width 1351 height 1021
click at [426, 246] on link "Medication History" at bounding box center [426, 247] width 131 height 25
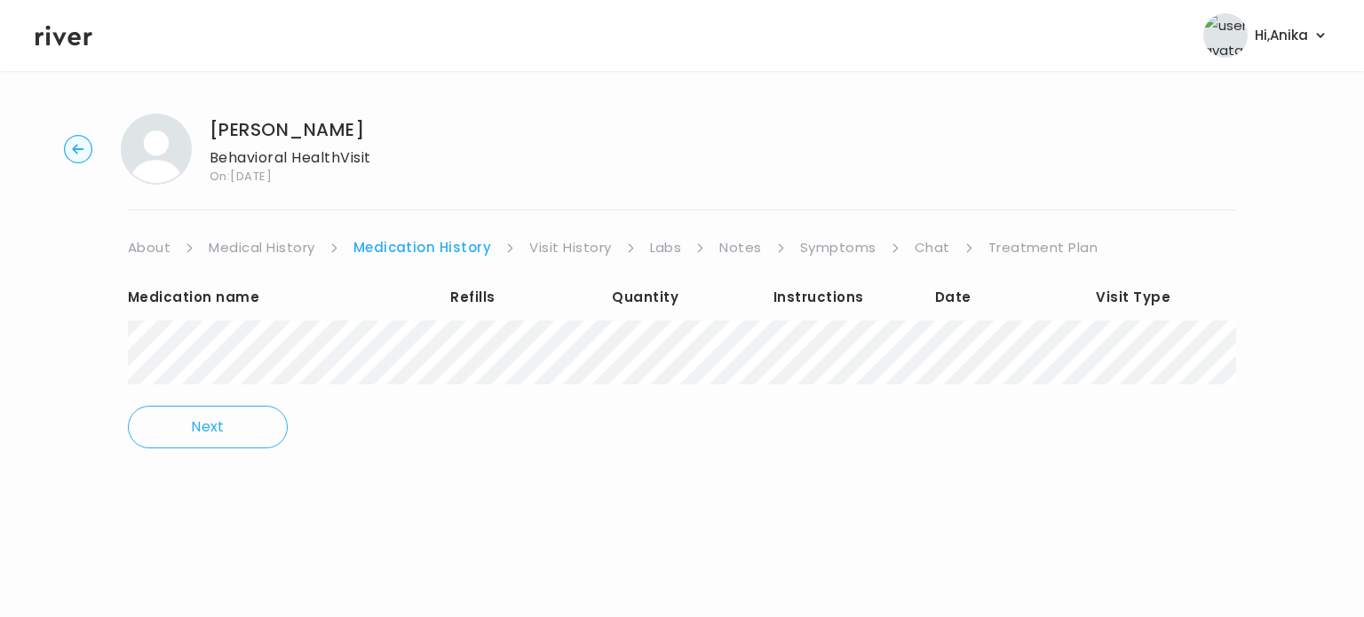
click at [566, 250] on link "Visit History" at bounding box center [570, 247] width 82 height 25
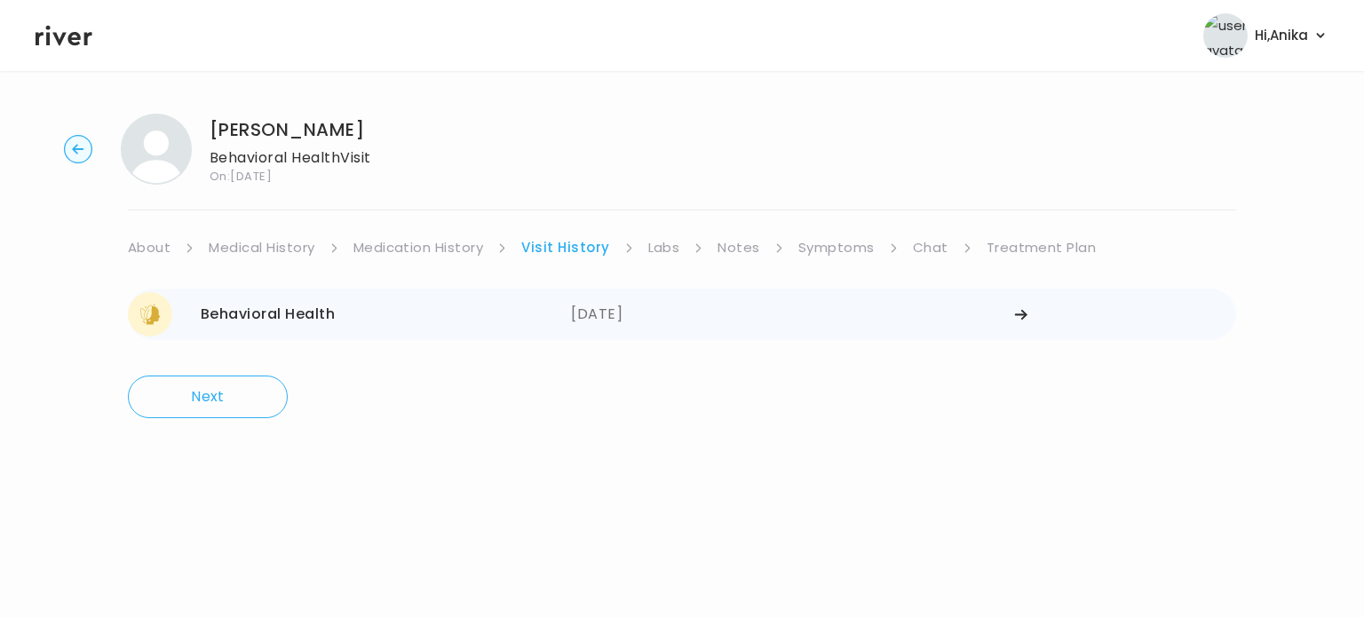
click at [576, 307] on div "08/22/2025" at bounding box center [792, 314] width 443 height 44
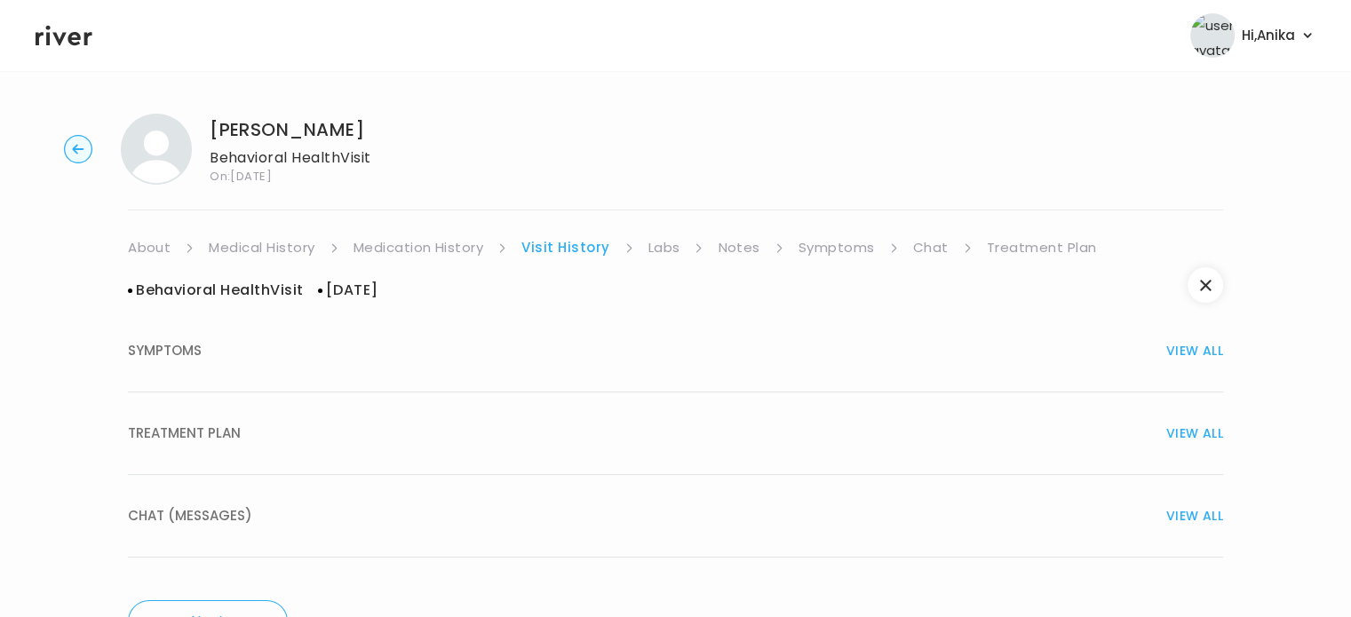
click at [588, 434] on div "TREATMENT PLAN VIEW ALL" at bounding box center [675, 433] width 1095 height 25
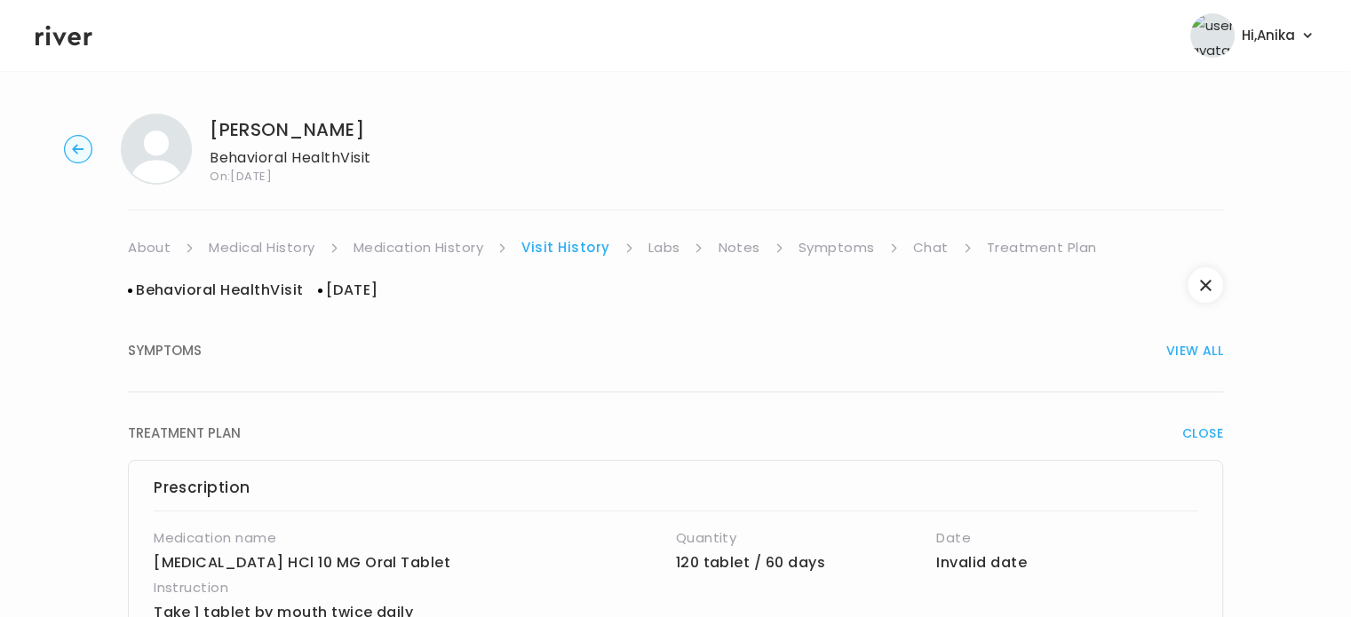
click at [663, 235] on link "Labs" at bounding box center [664, 247] width 32 height 25
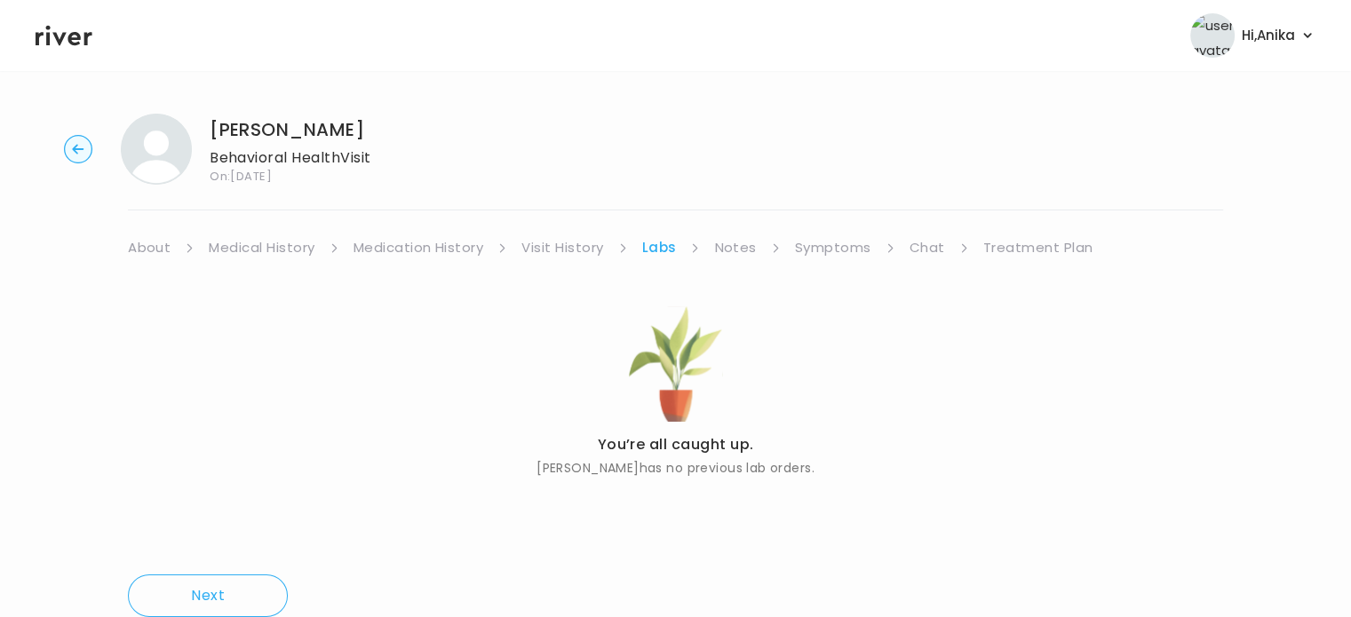
click at [732, 237] on link "Notes" at bounding box center [735, 247] width 42 height 25
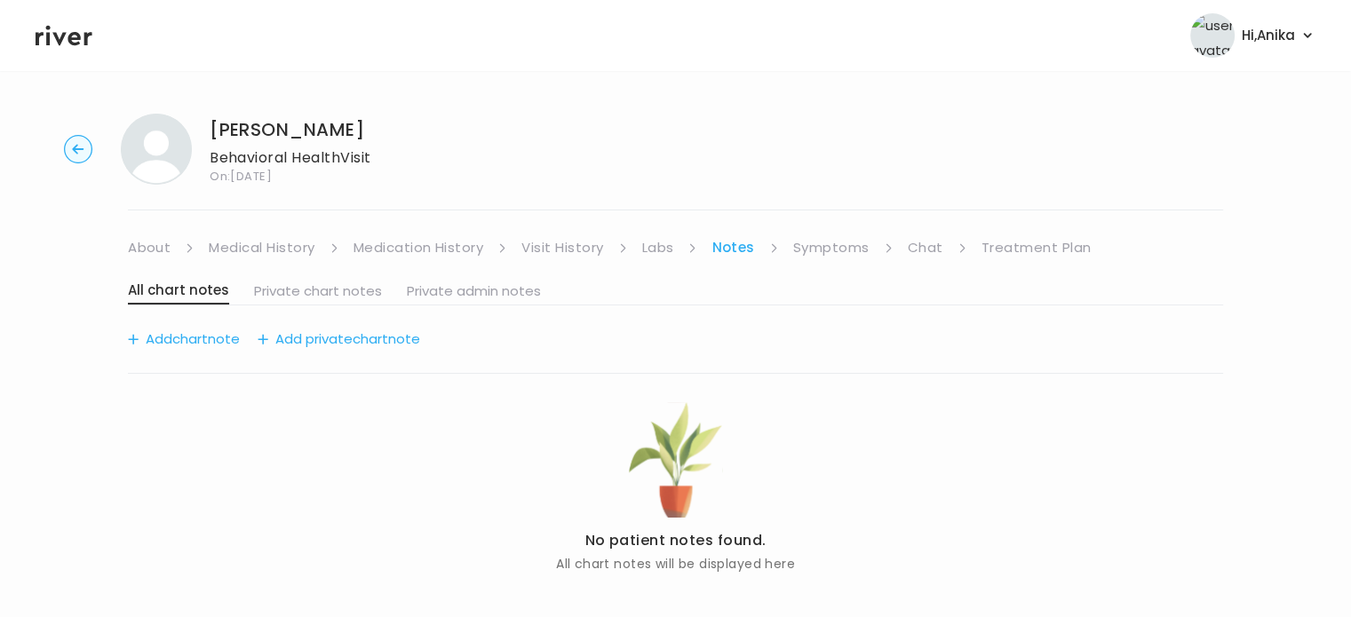
click at [821, 249] on link "Symptoms" at bounding box center [831, 247] width 76 height 25
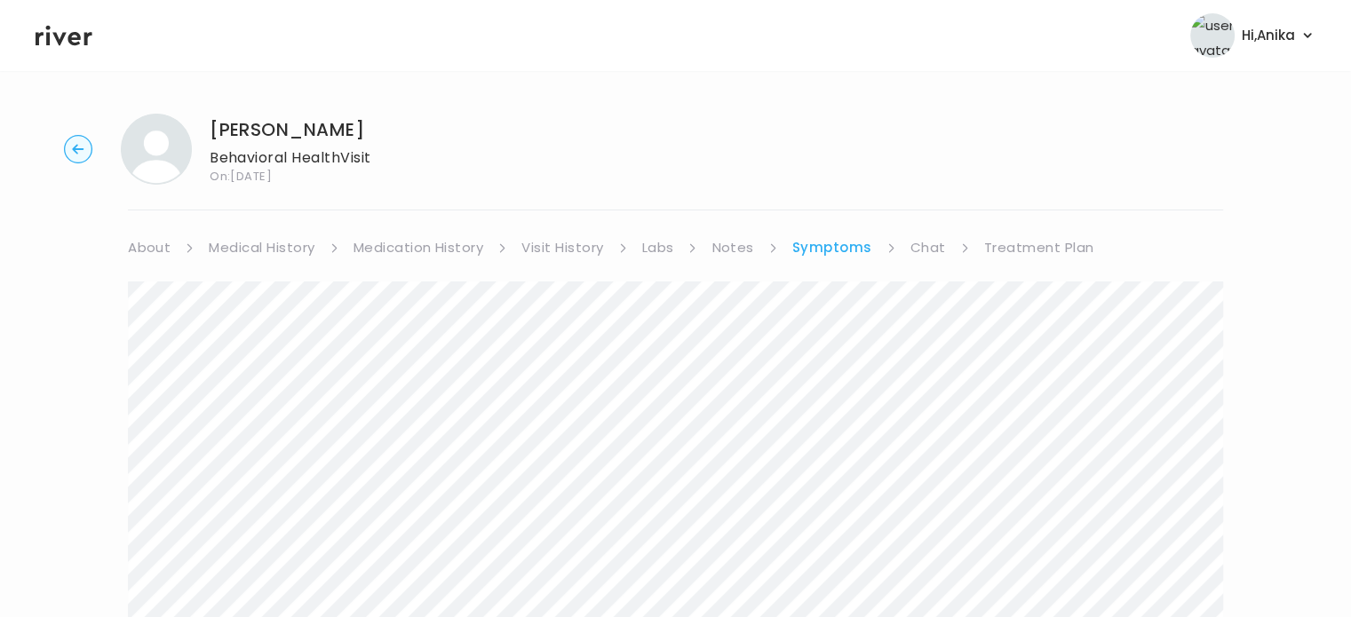
click at [923, 243] on link "Chat" at bounding box center [928, 247] width 36 height 25
click at [536, 250] on link "Visit History" at bounding box center [562, 247] width 82 height 25
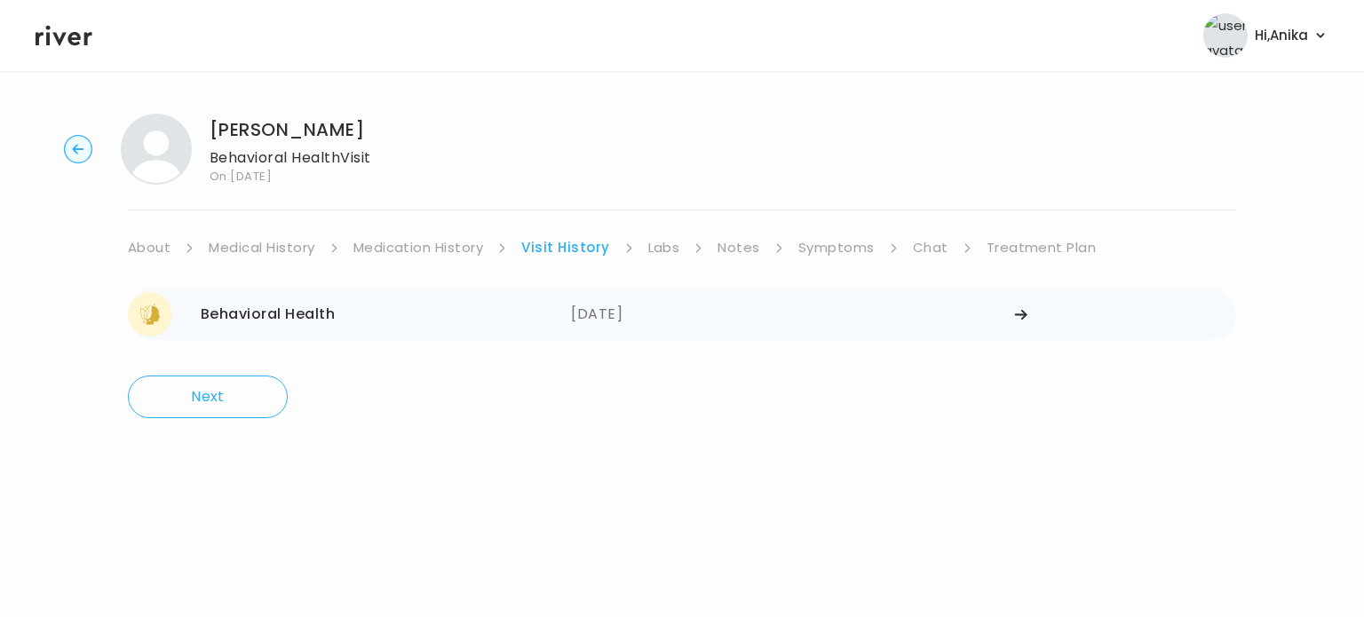
click at [645, 314] on div "08/22/2025" at bounding box center [792, 314] width 443 height 44
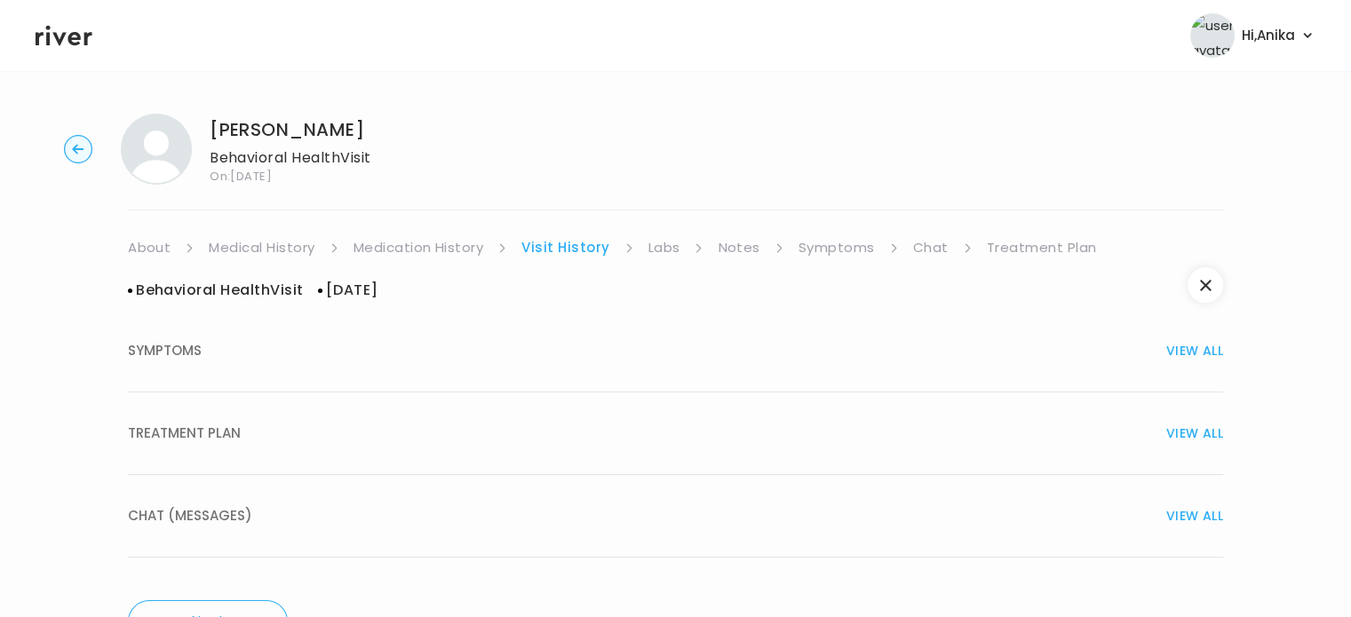
click at [1202, 343] on span "VIEW ALL" at bounding box center [1194, 350] width 57 height 25
click at [75, 30] on icon at bounding box center [64, 35] width 57 height 27
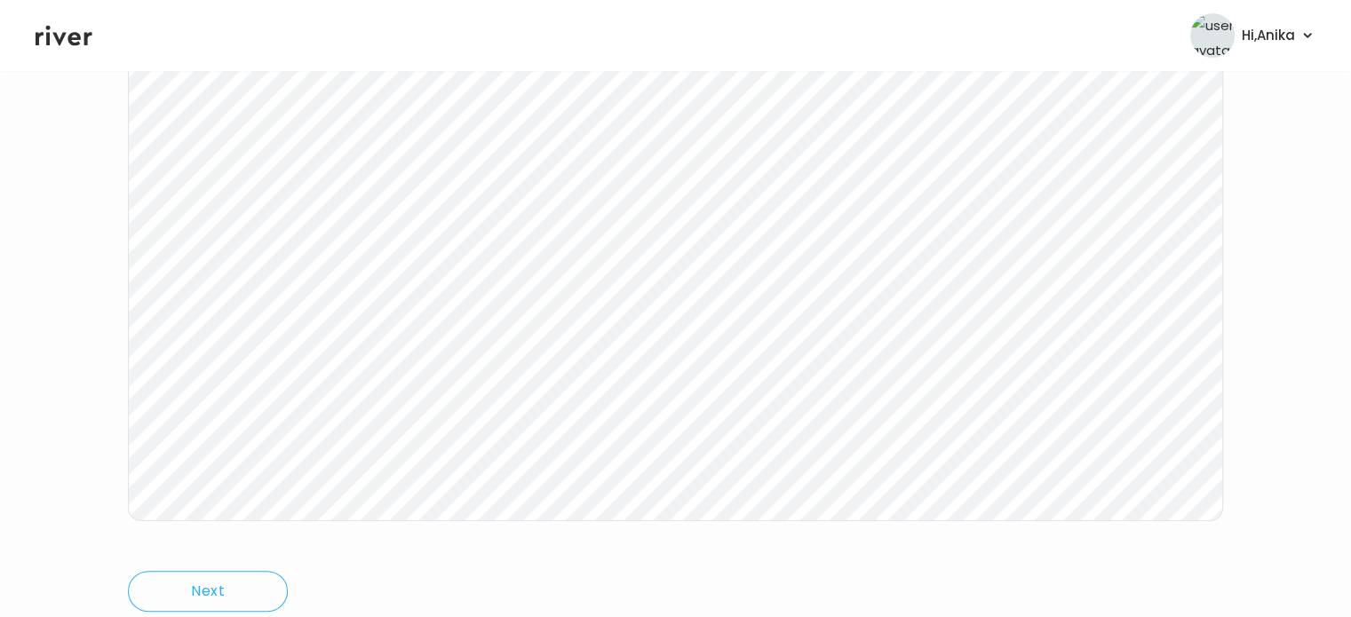
scroll to position [280, 0]
click at [76, 425] on div "ChristiAna Ratzlaff Behavioral Health Visit On: 18 Sep 2025 About Medical Histo…" at bounding box center [675, 249] width 1351 height 859
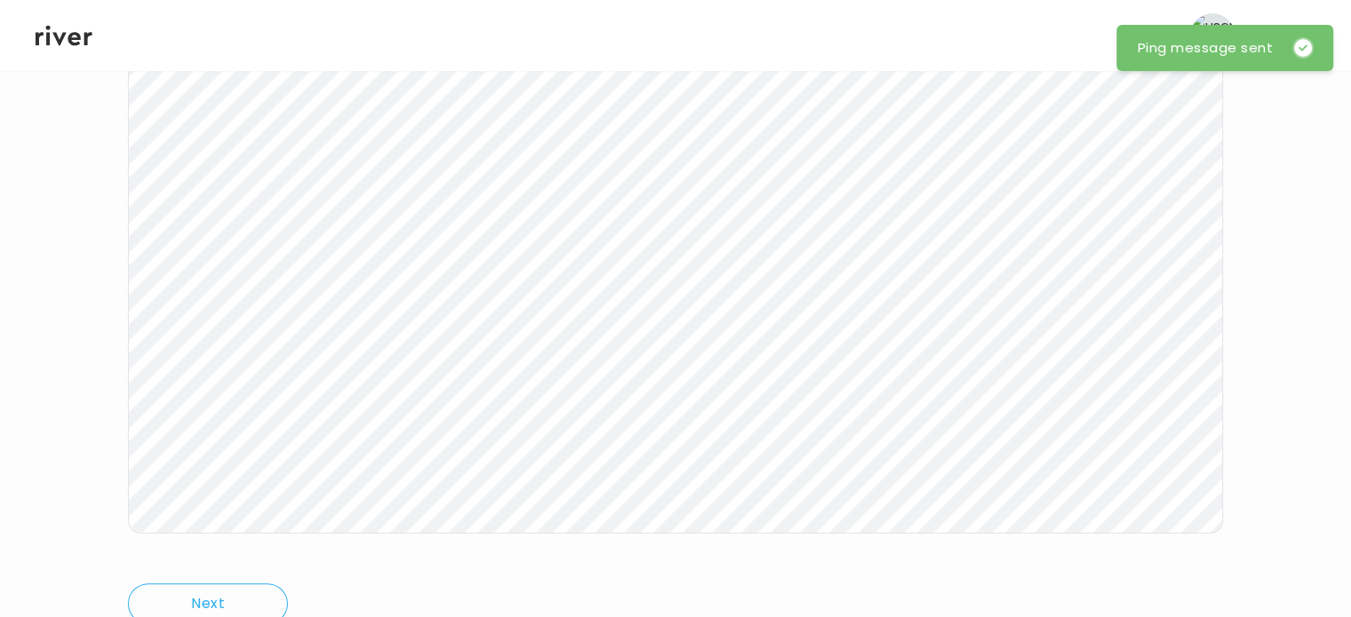
click at [74, 44] on icon at bounding box center [64, 36] width 57 height 20
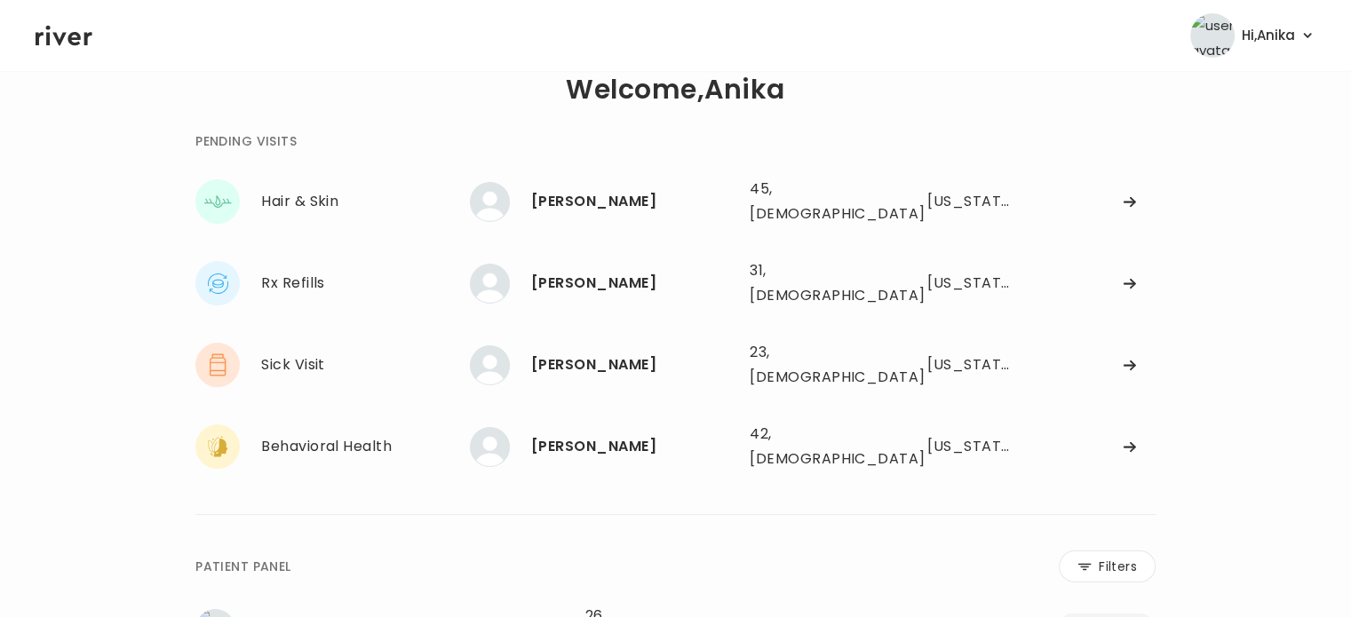
scroll to position [4, 0]
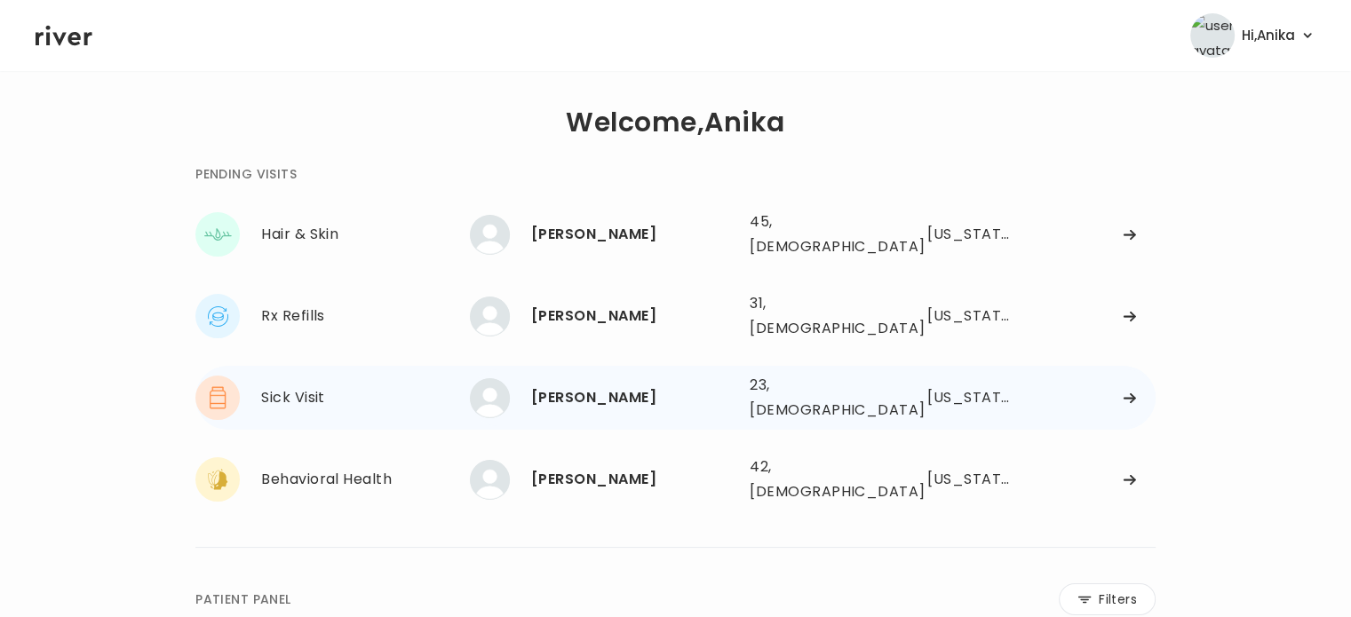
click at [615, 385] on div "[PERSON_NAME]" at bounding box center [633, 397] width 204 height 25
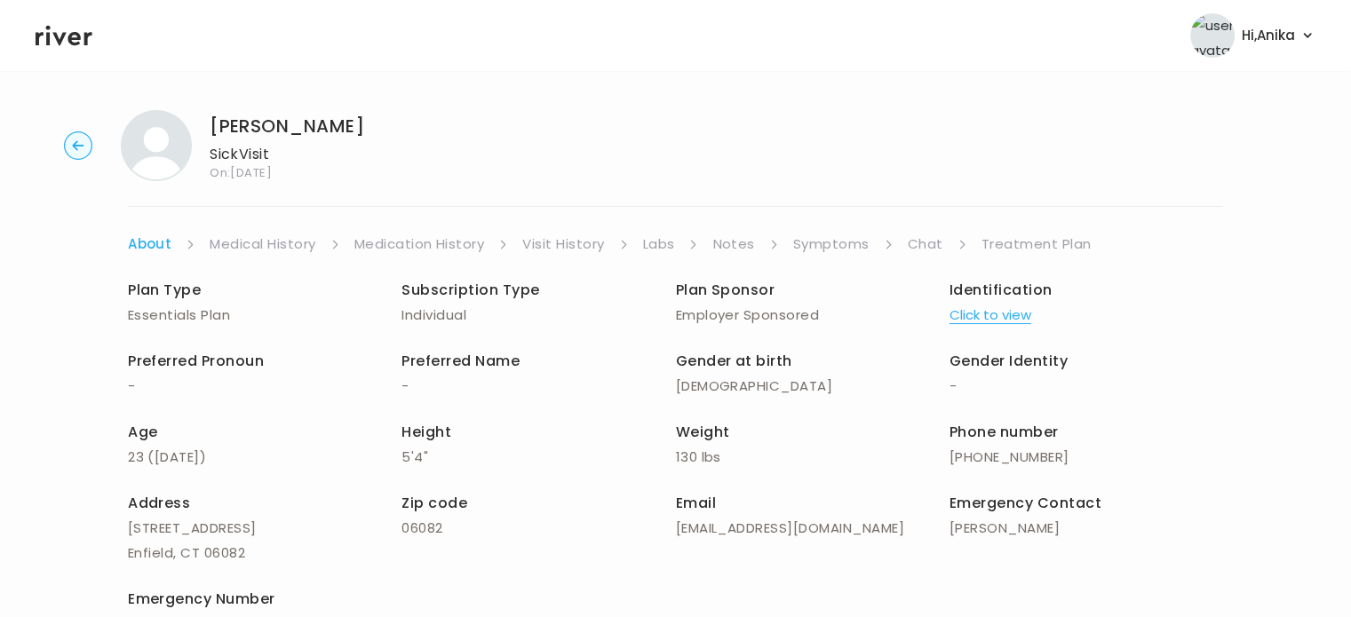
click at [998, 322] on button "Click to view" at bounding box center [991, 315] width 82 height 25
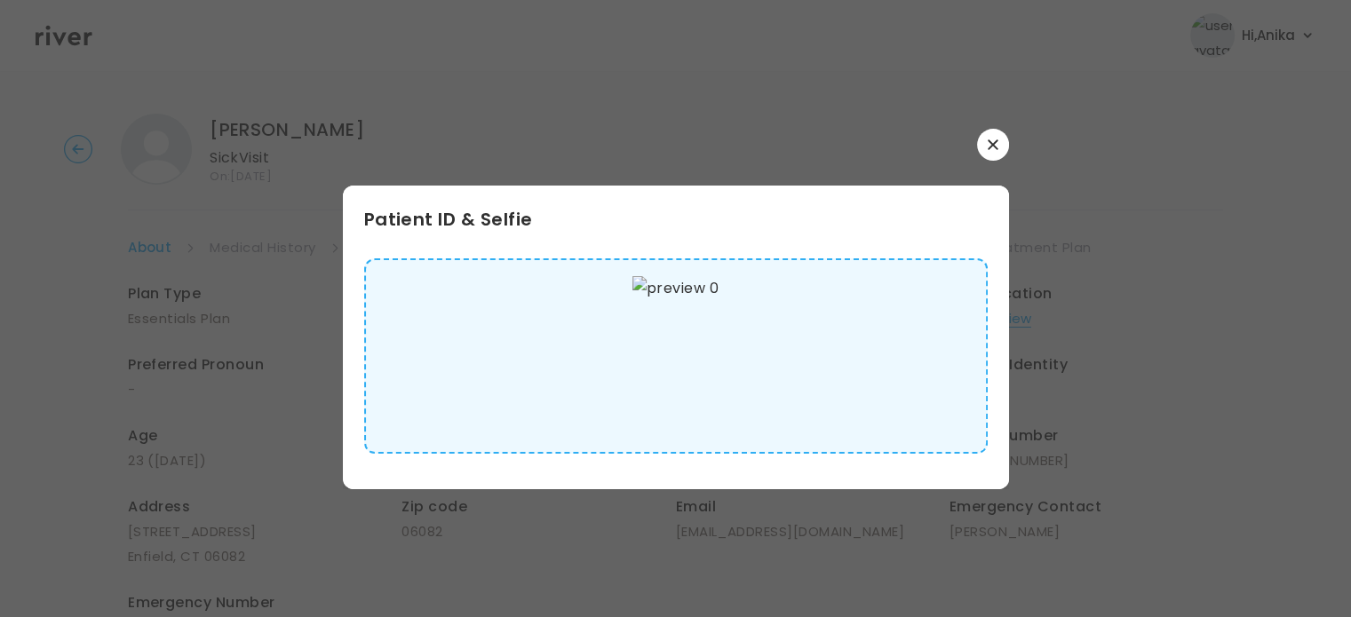
scroll to position [5, 0]
click at [991, 151] on button "button" at bounding box center [993, 145] width 32 height 32
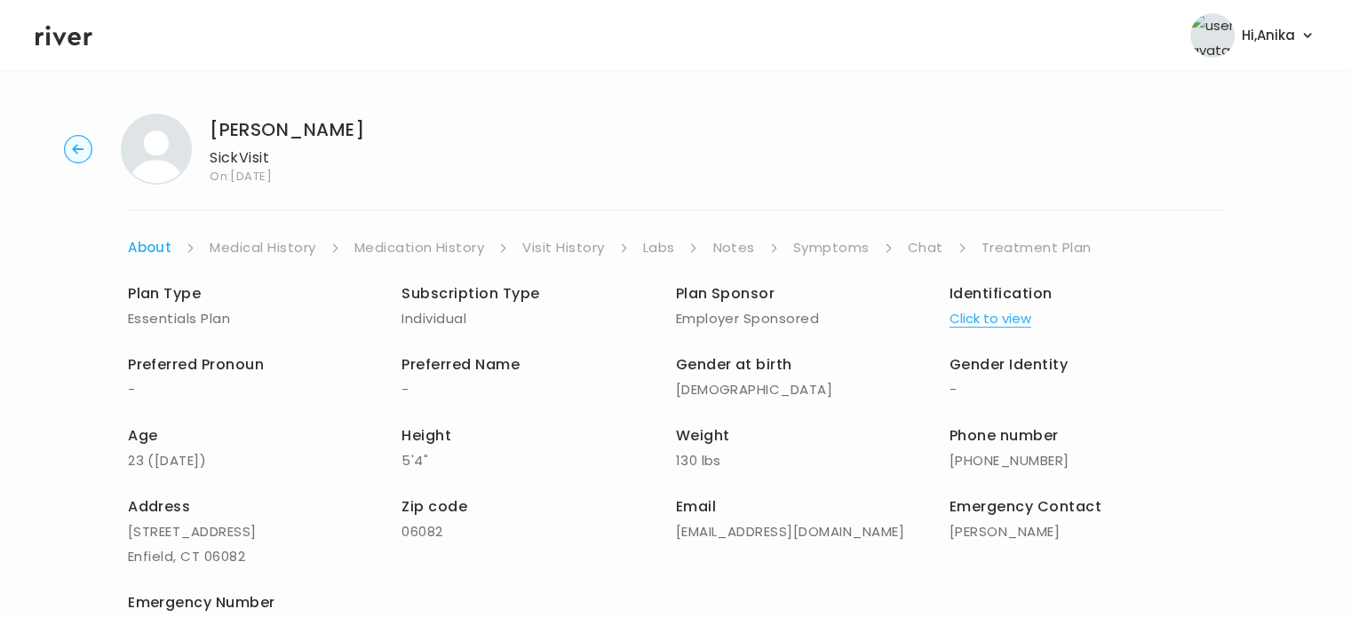
scroll to position [0, 0]
click at [274, 250] on link "Medical History" at bounding box center [263, 247] width 106 height 25
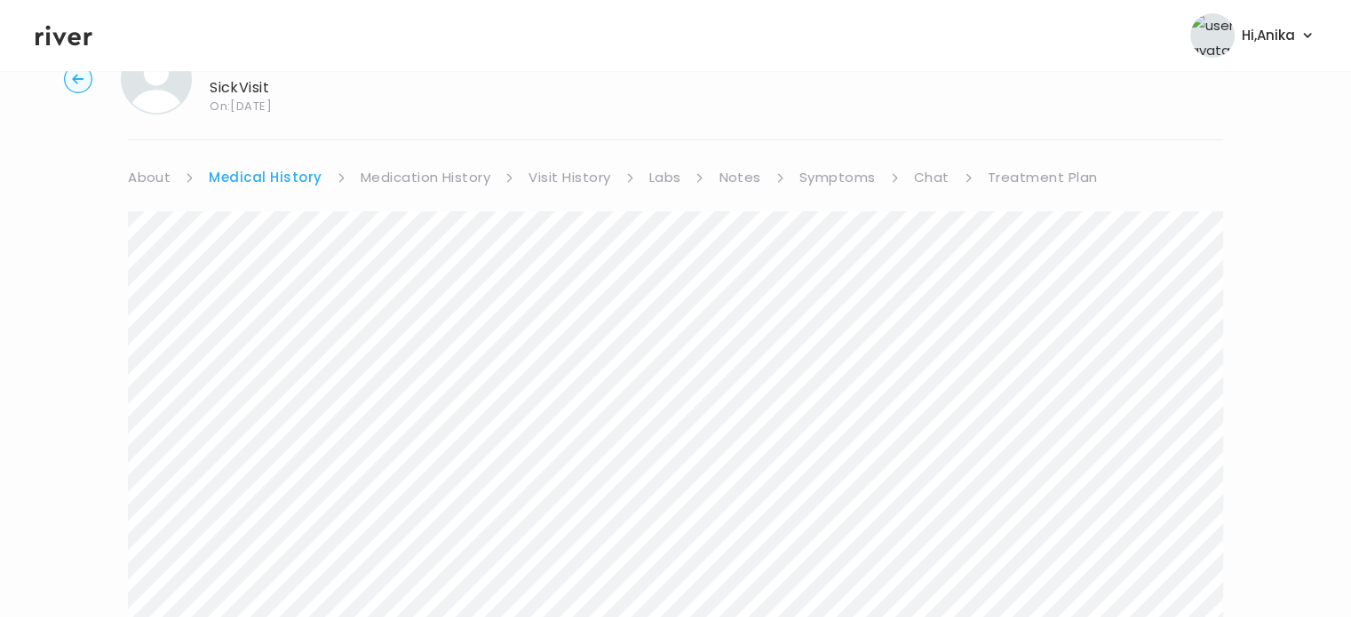
scroll to position [57, 0]
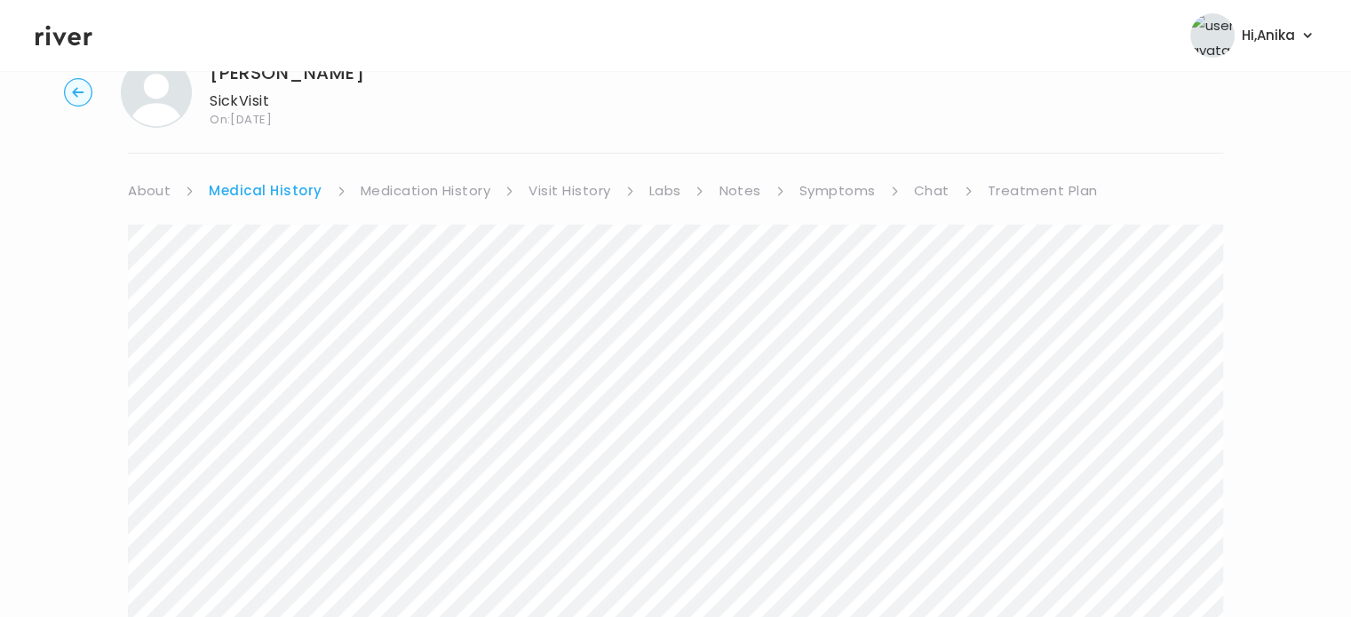
click at [410, 179] on link "Medication History" at bounding box center [426, 191] width 131 height 25
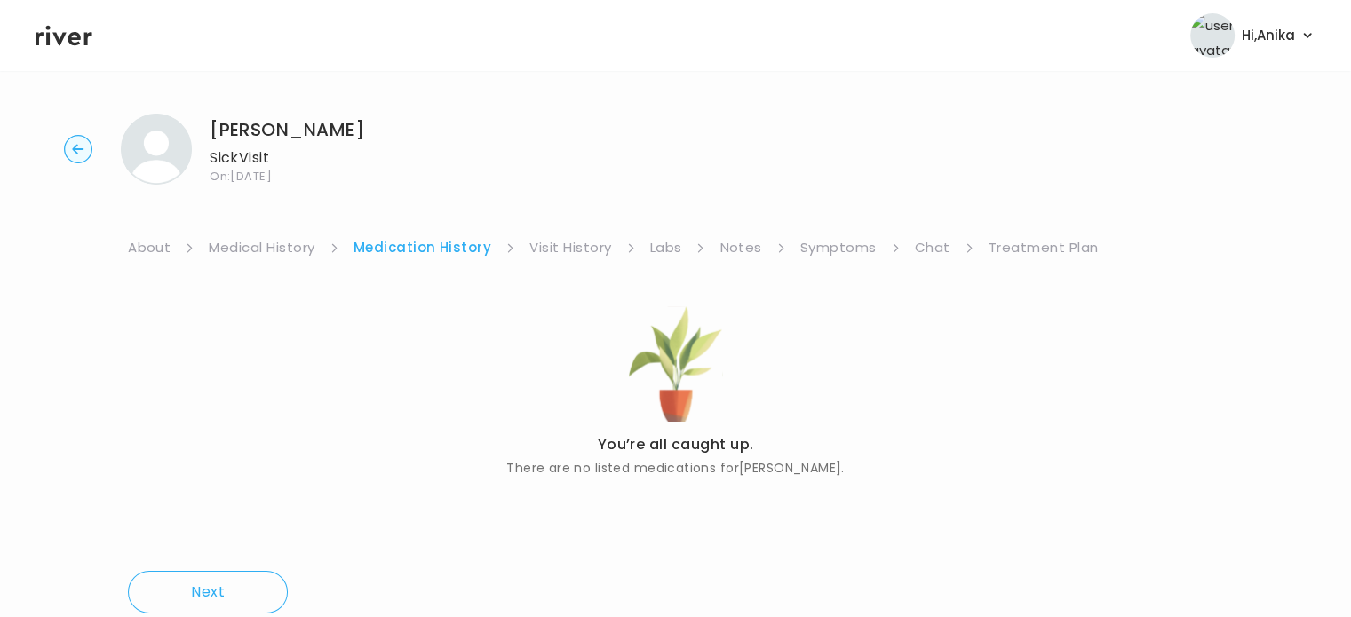
click at [570, 244] on link "Visit History" at bounding box center [570, 247] width 82 height 25
click at [656, 251] on link "Labs" at bounding box center [664, 247] width 32 height 25
click at [720, 250] on link "Notes" at bounding box center [735, 247] width 42 height 25
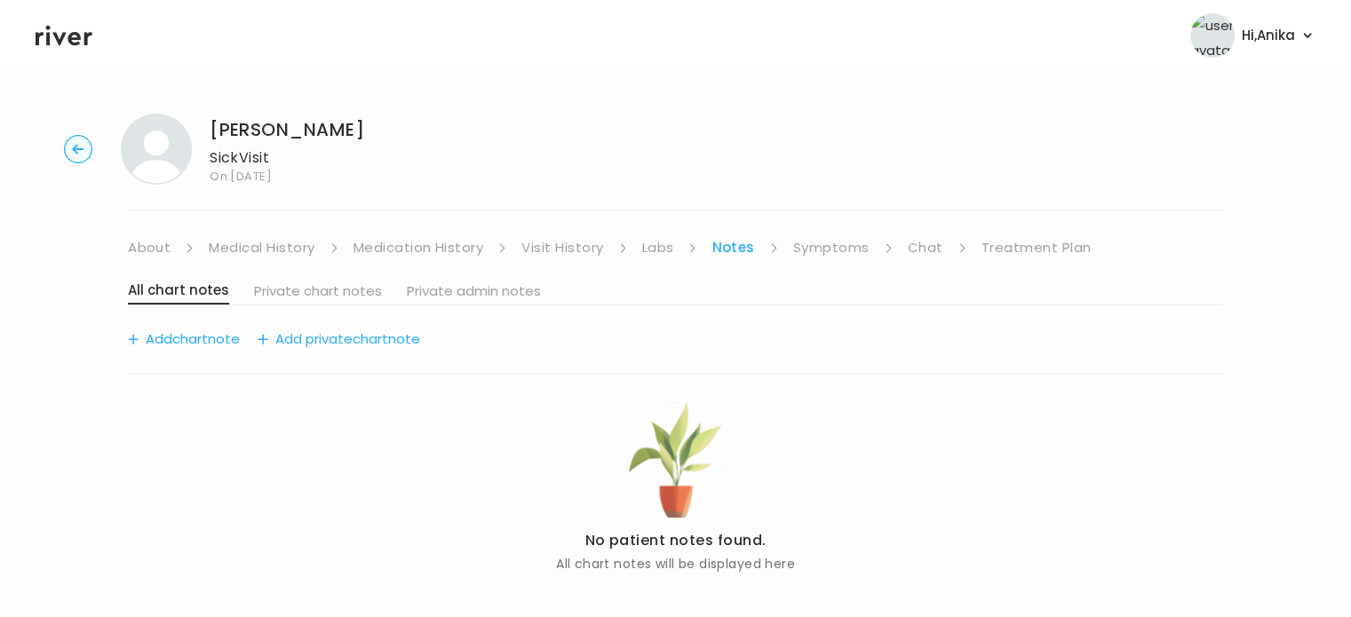
click at [834, 250] on link "Symptoms" at bounding box center [831, 247] width 76 height 25
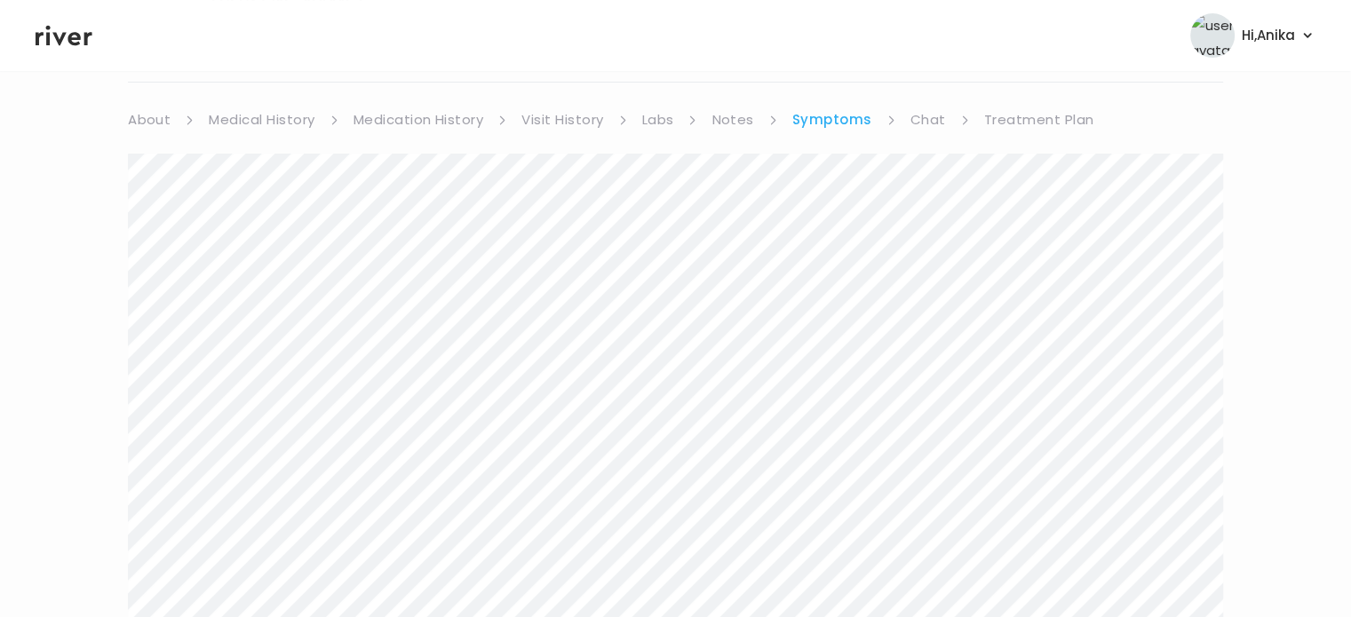
scroll to position [139, 0]
click at [1030, 109] on link "Treatment Plan" at bounding box center [1039, 109] width 110 height 25
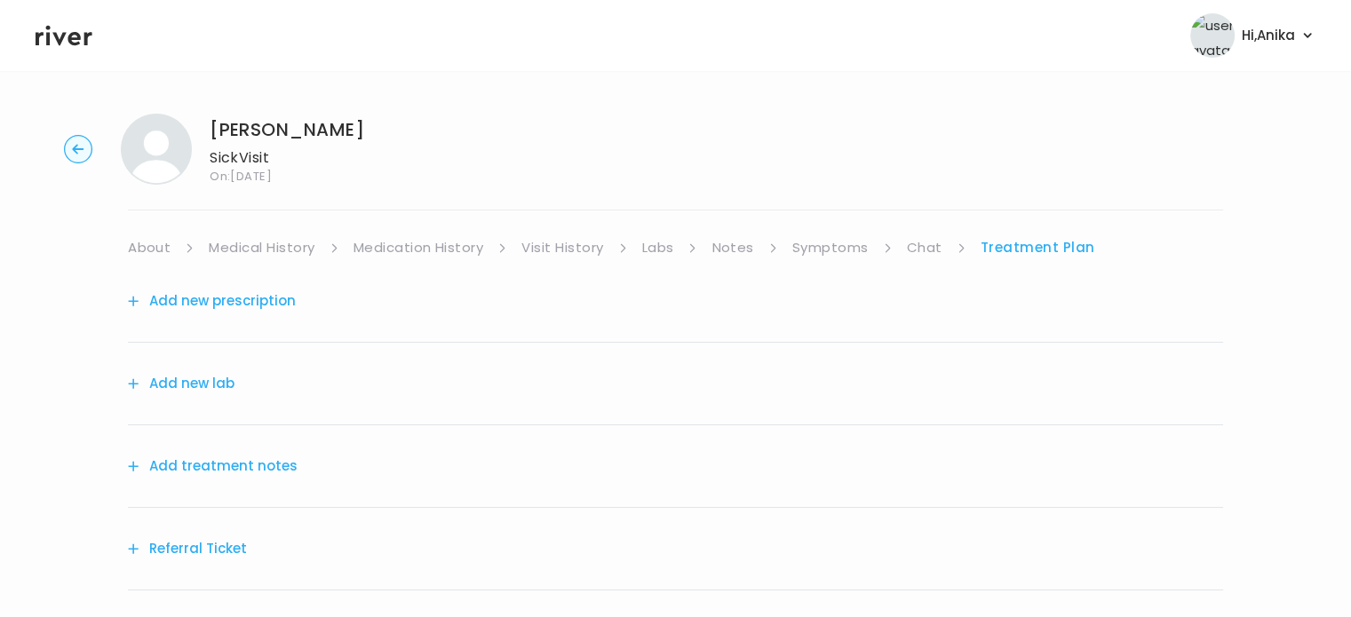
click at [258, 468] on button "Add treatment notes" at bounding box center [213, 466] width 170 height 25
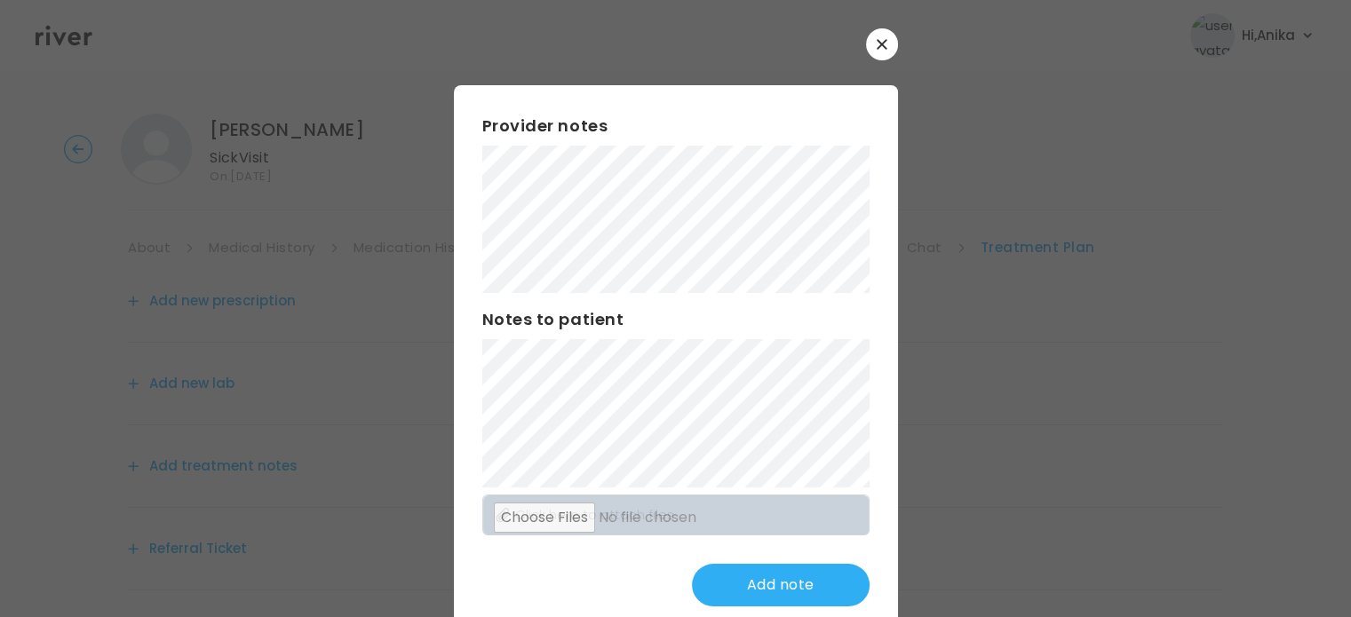
click at [465, 243] on div "Provider notes Notes to patient Click here to attach files Add note" at bounding box center [676, 360] width 444 height 550
click at [473, 262] on div "Provider notes Notes to patient Click here to attach files Add note" at bounding box center [676, 360] width 444 height 550
click at [68, 291] on div at bounding box center [675, 308] width 1351 height 617
click at [742, 588] on button "Update note" at bounding box center [781, 585] width 178 height 43
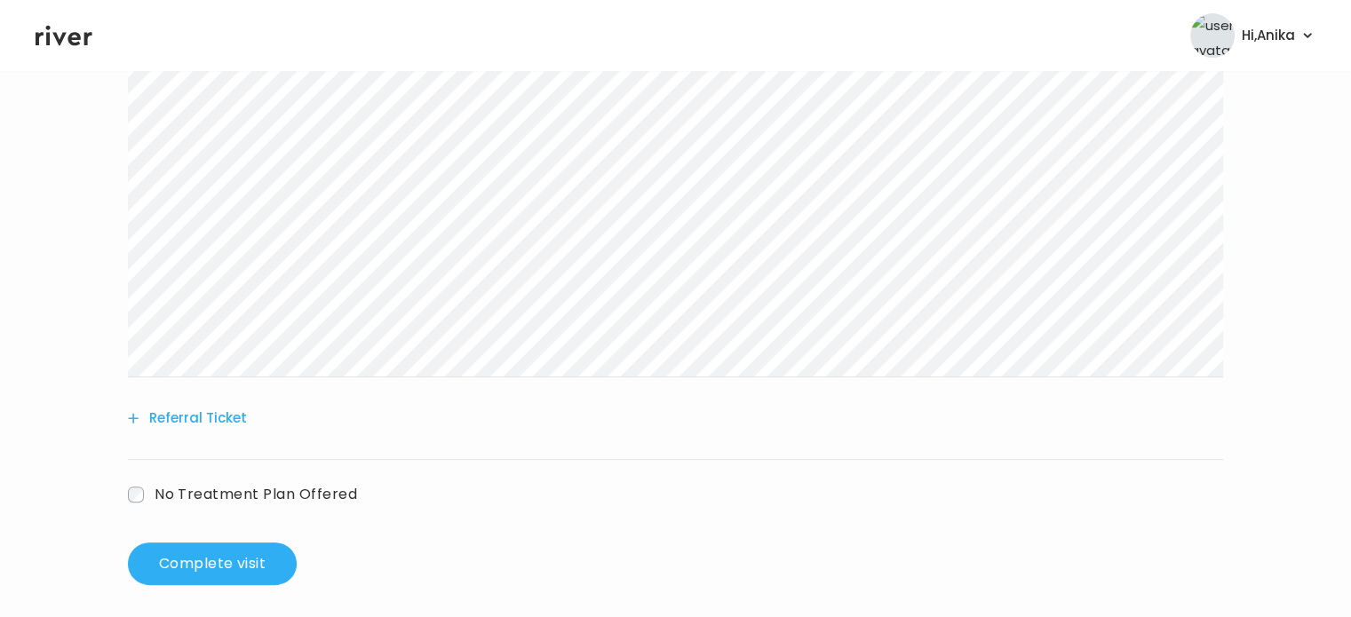
scroll to position [455, 0]
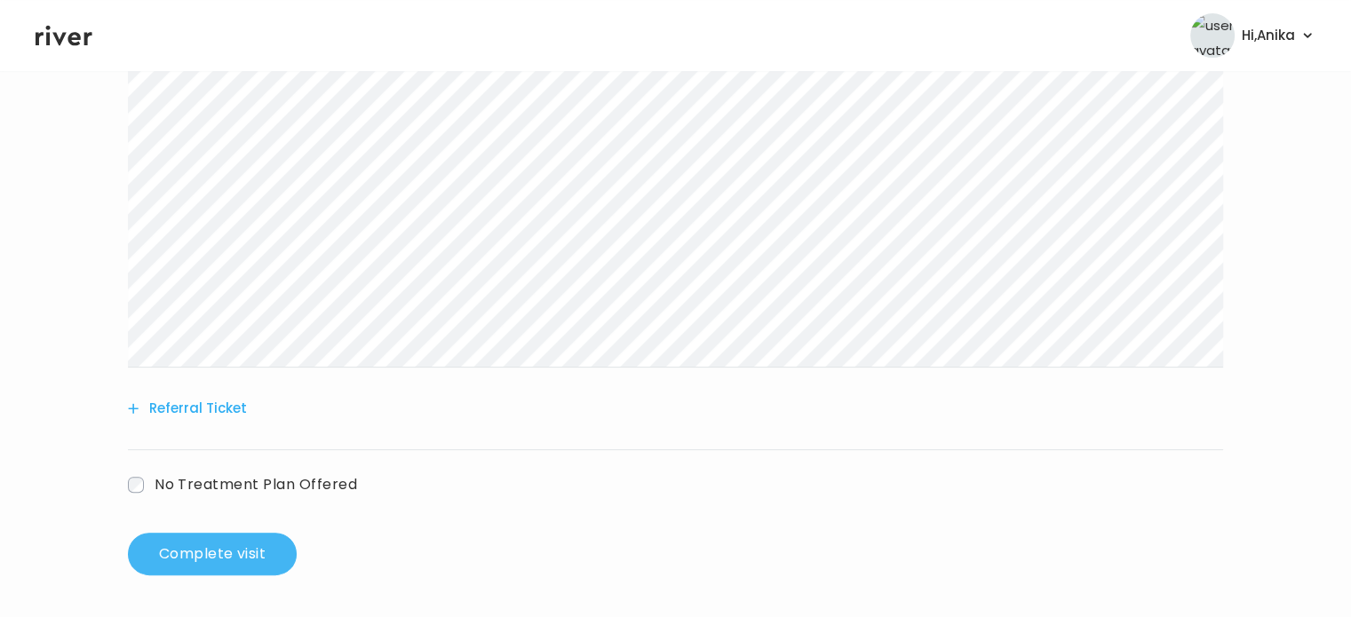
click at [200, 557] on button "Complete visit" at bounding box center [212, 554] width 169 height 43
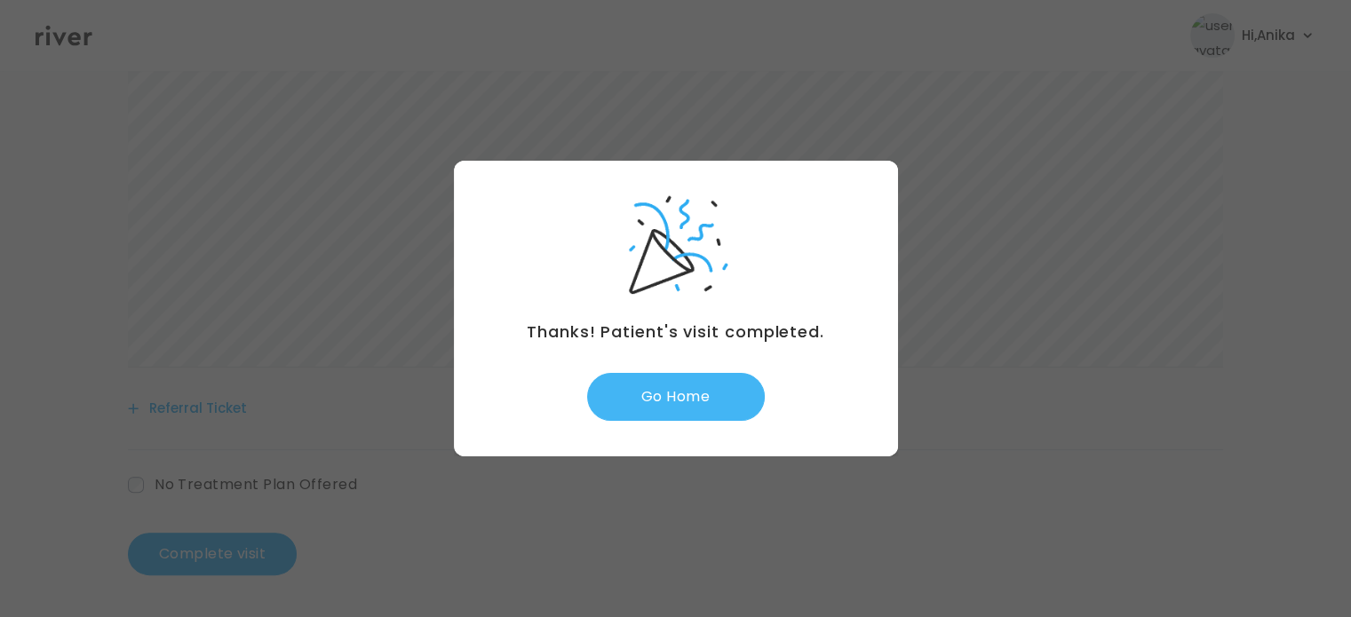
click at [664, 412] on button "Go Home" at bounding box center [676, 397] width 178 height 48
